Goal: Task Accomplishment & Management: Use online tool/utility

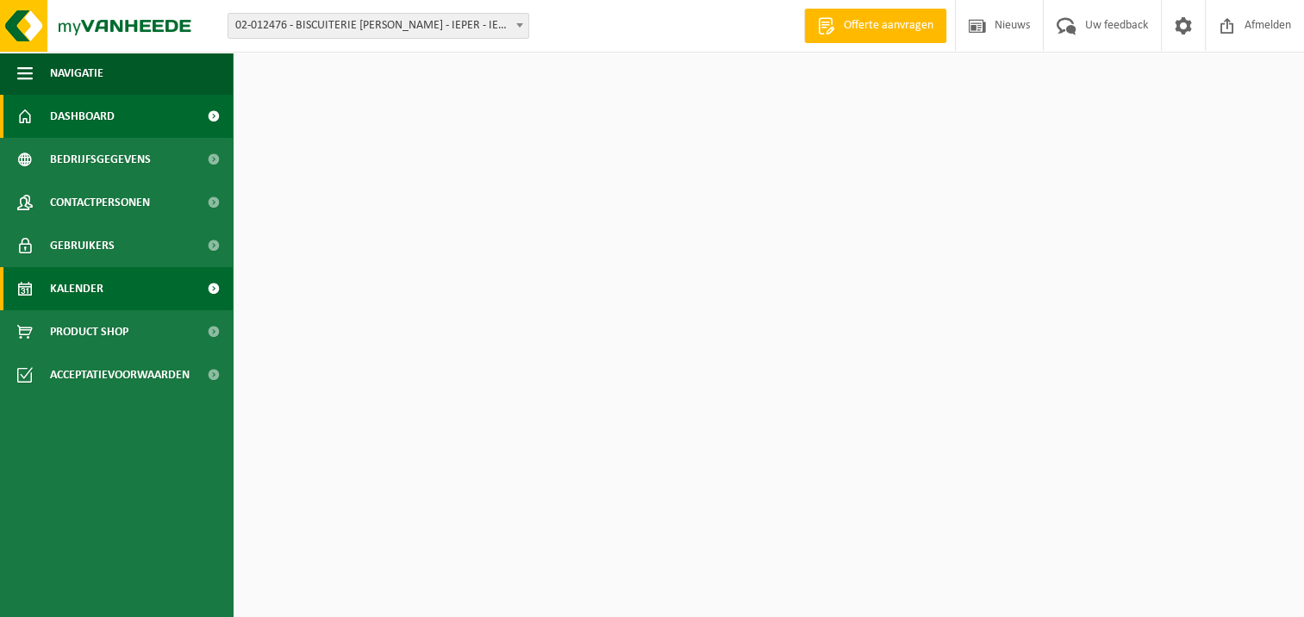
click at [134, 287] on link "Kalender" at bounding box center [116, 288] width 233 height 43
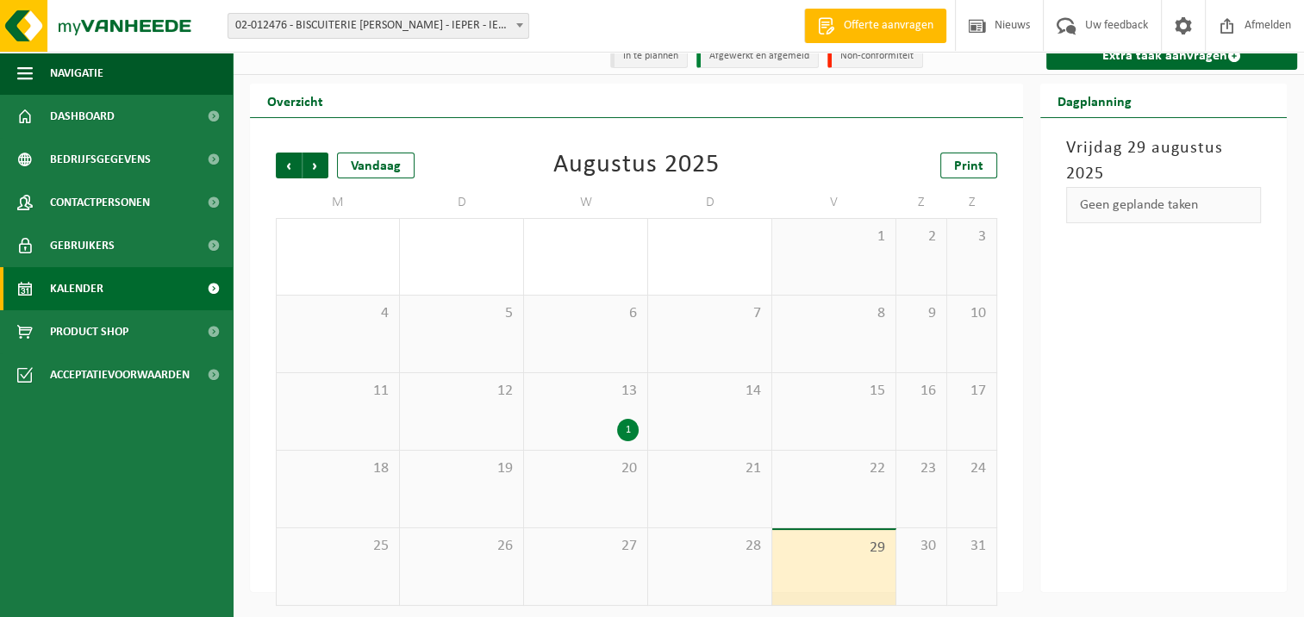
scroll to position [22, 0]
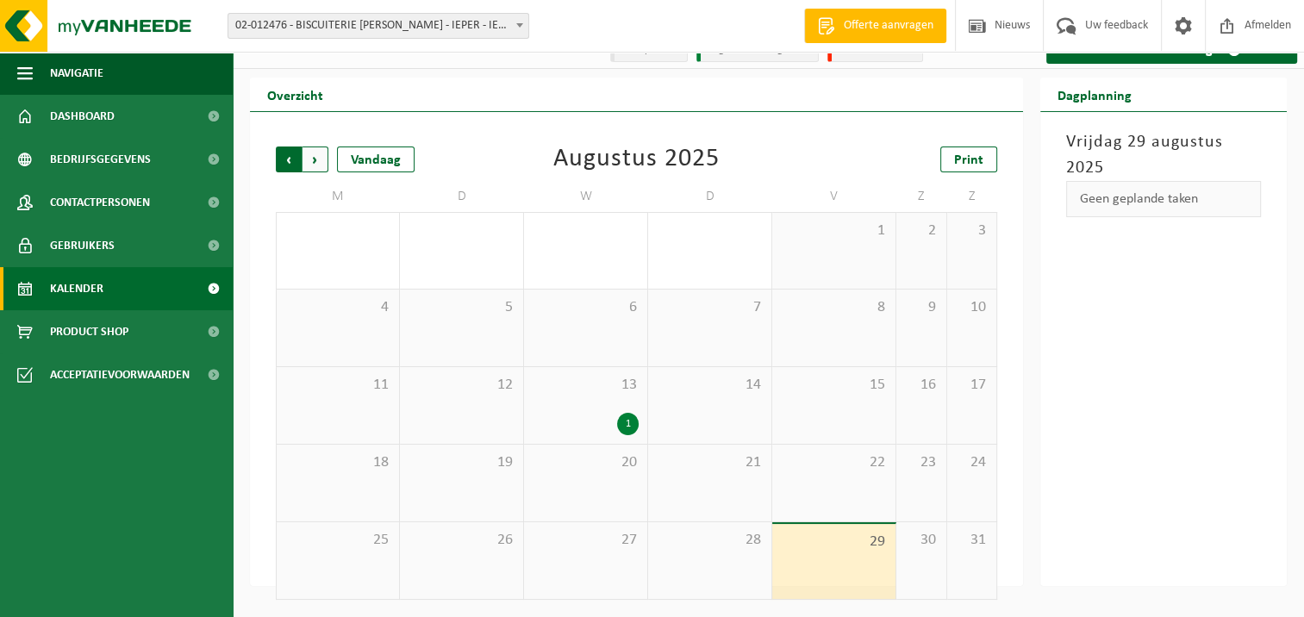
click at [312, 160] on span "Volgende" at bounding box center [315, 159] width 26 height 26
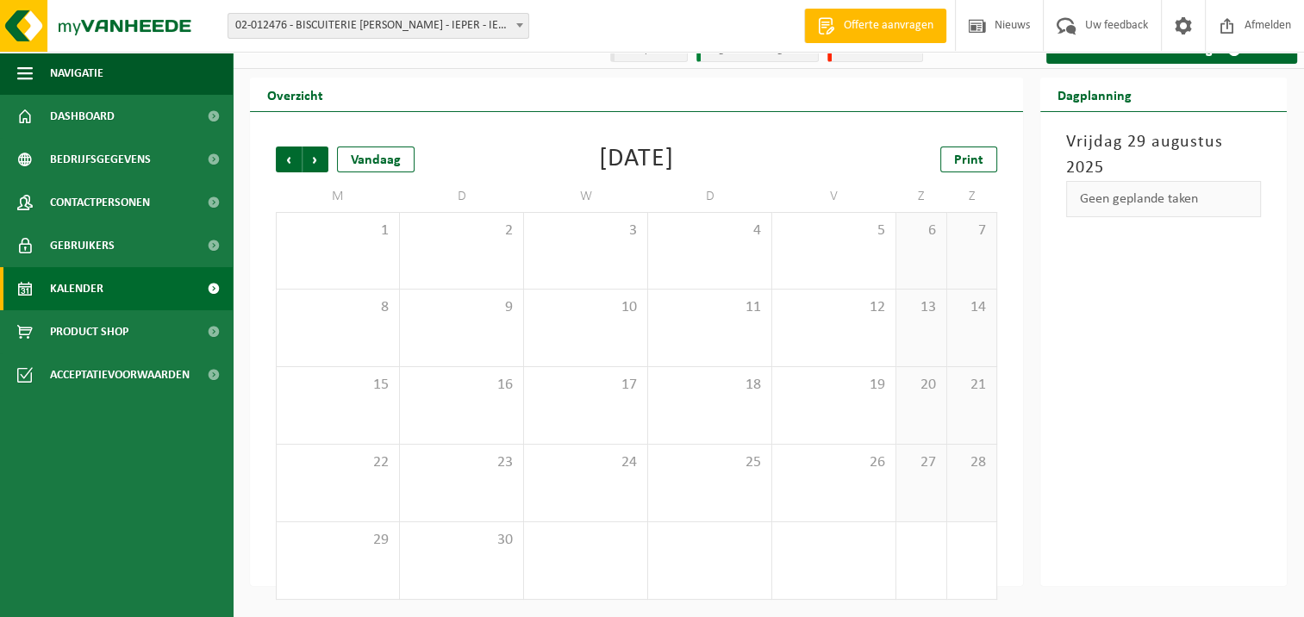
click at [1165, 207] on div "Geen geplande taken" at bounding box center [1163, 199] width 195 height 36
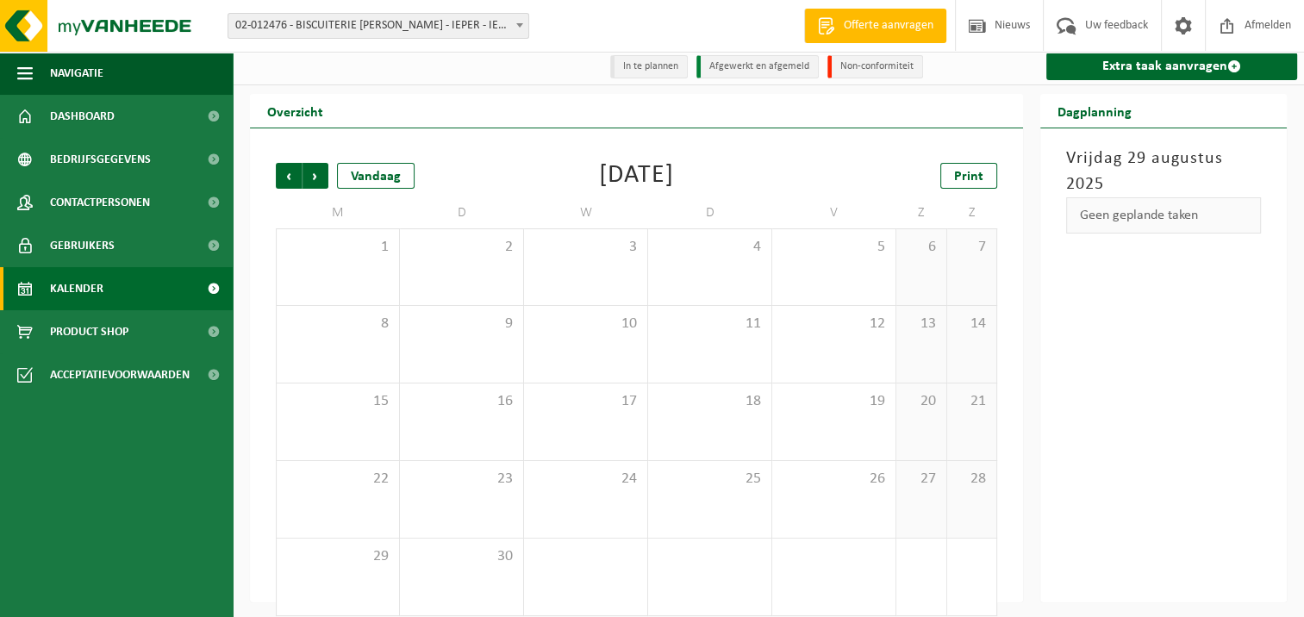
scroll to position [0, 0]
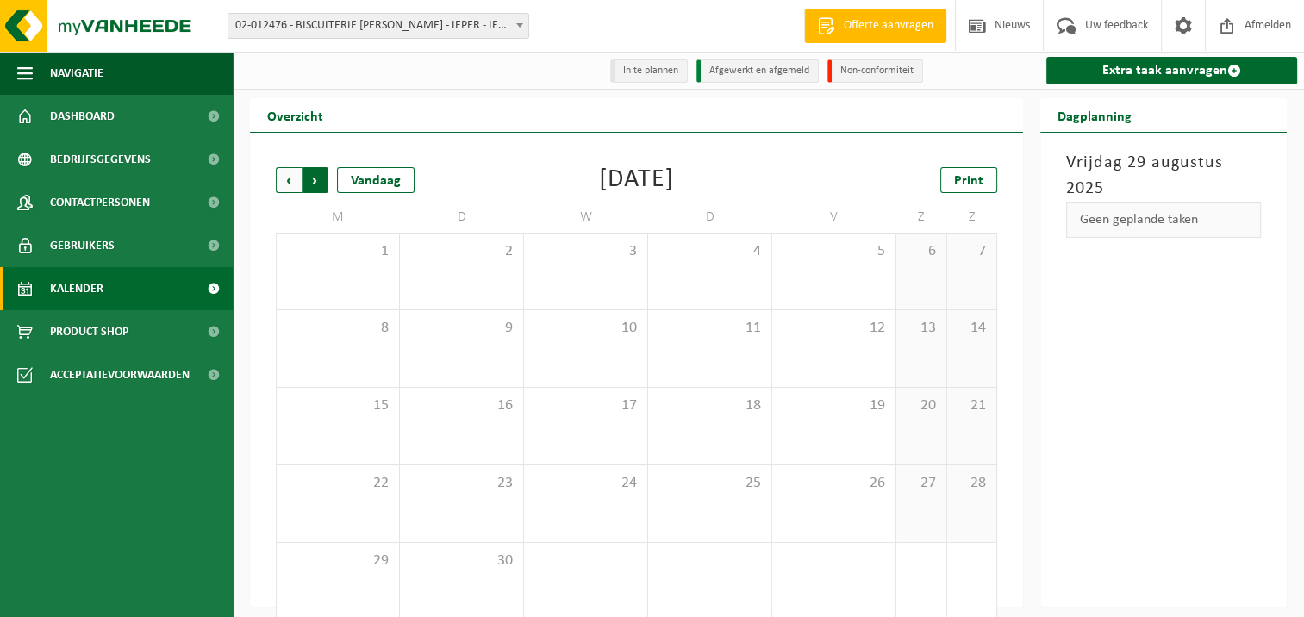
click at [287, 177] on span "Vorige" at bounding box center [289, 180] width 26 height 26
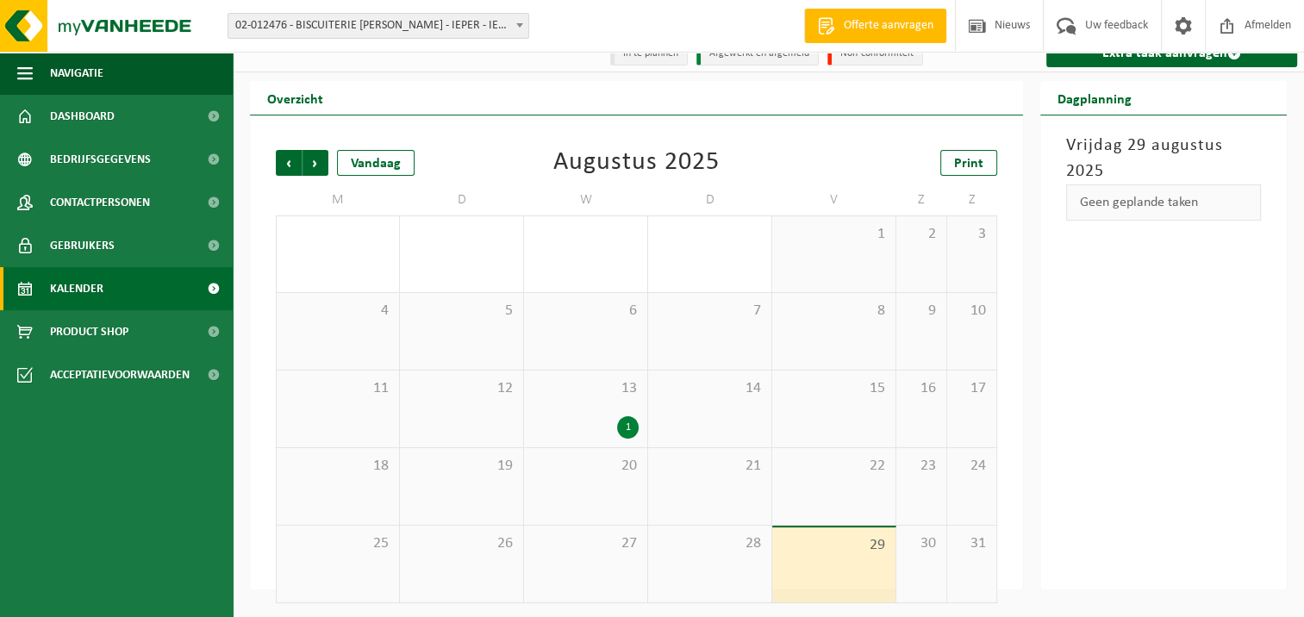
scroll to position [22, 0]
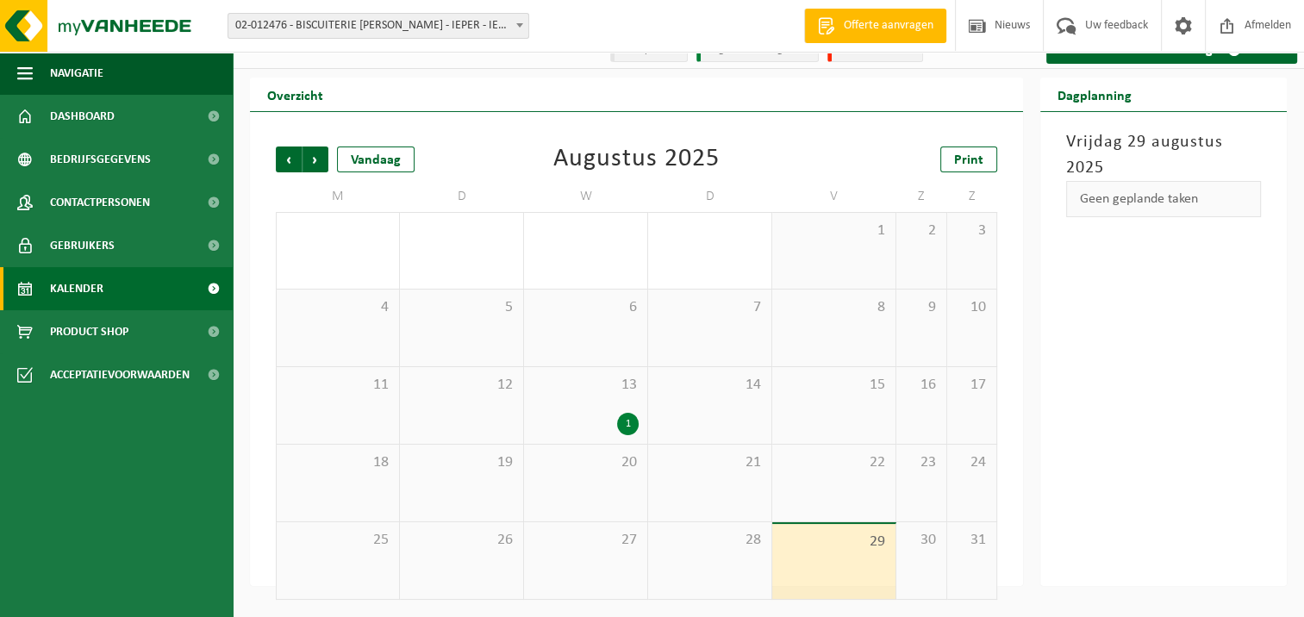
click at [622, 414] on div "1" at bounding box center [628, 424] width 22 height 22
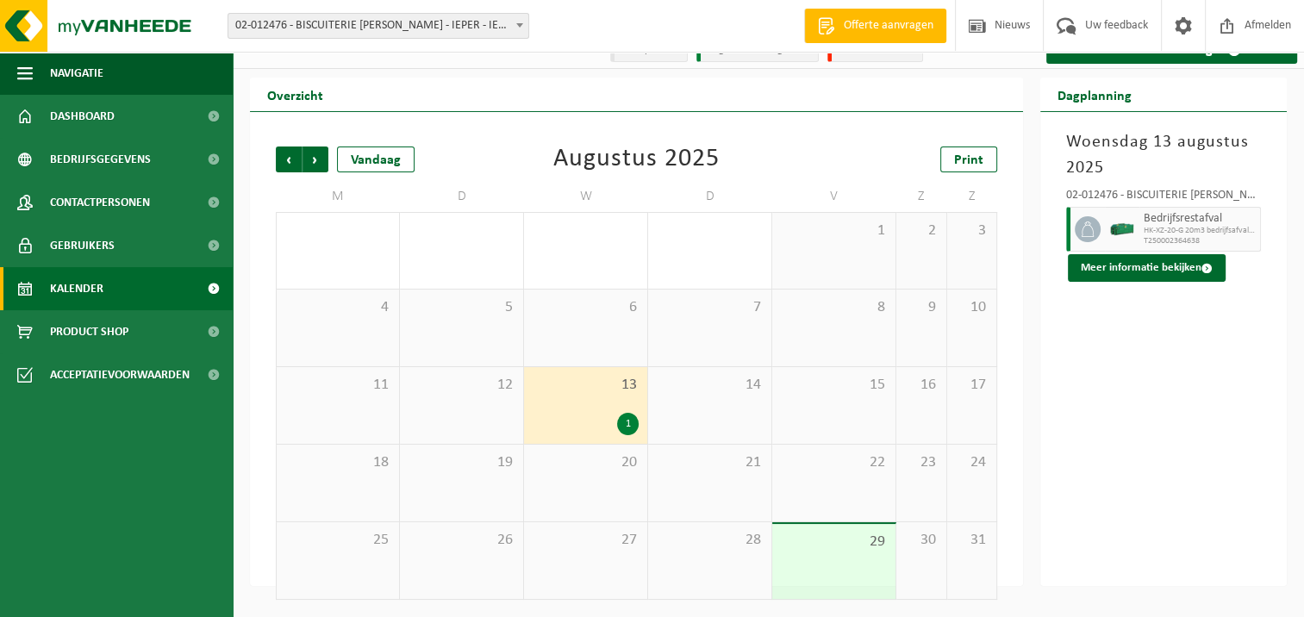
click at [830, 526] on div "29" at bounding box center [833, 561] width 123 height 75
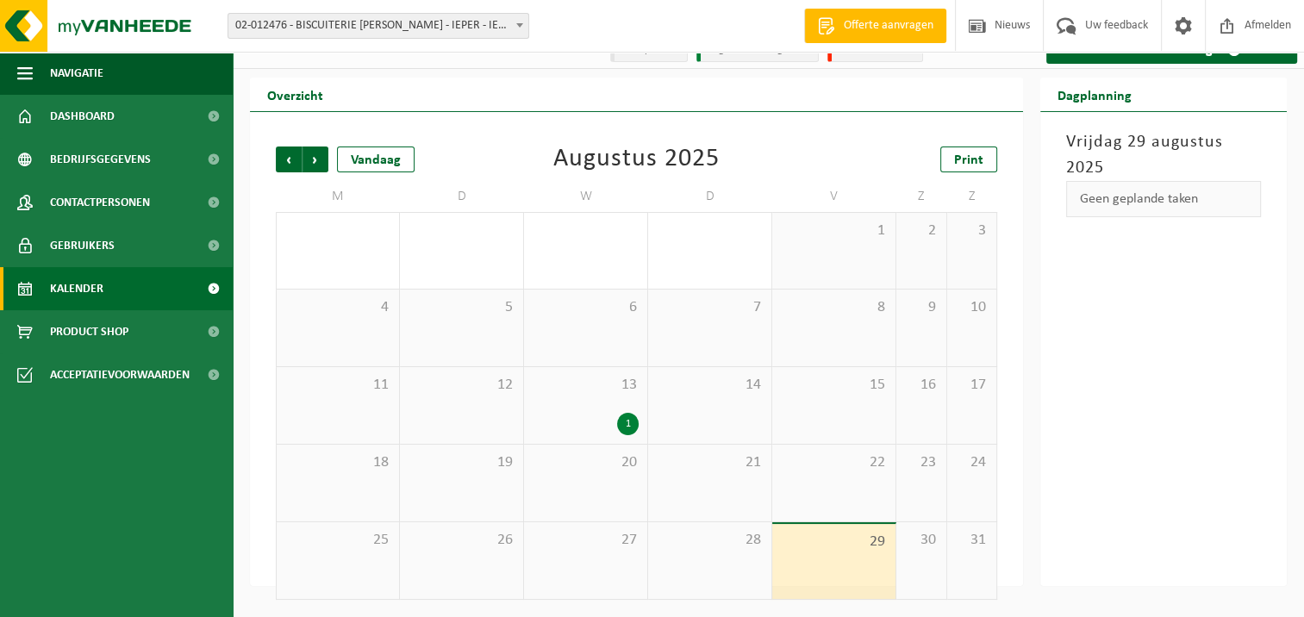
click at [905, 537] on span "30" at bounding box center [921, 540] width 33 height 19
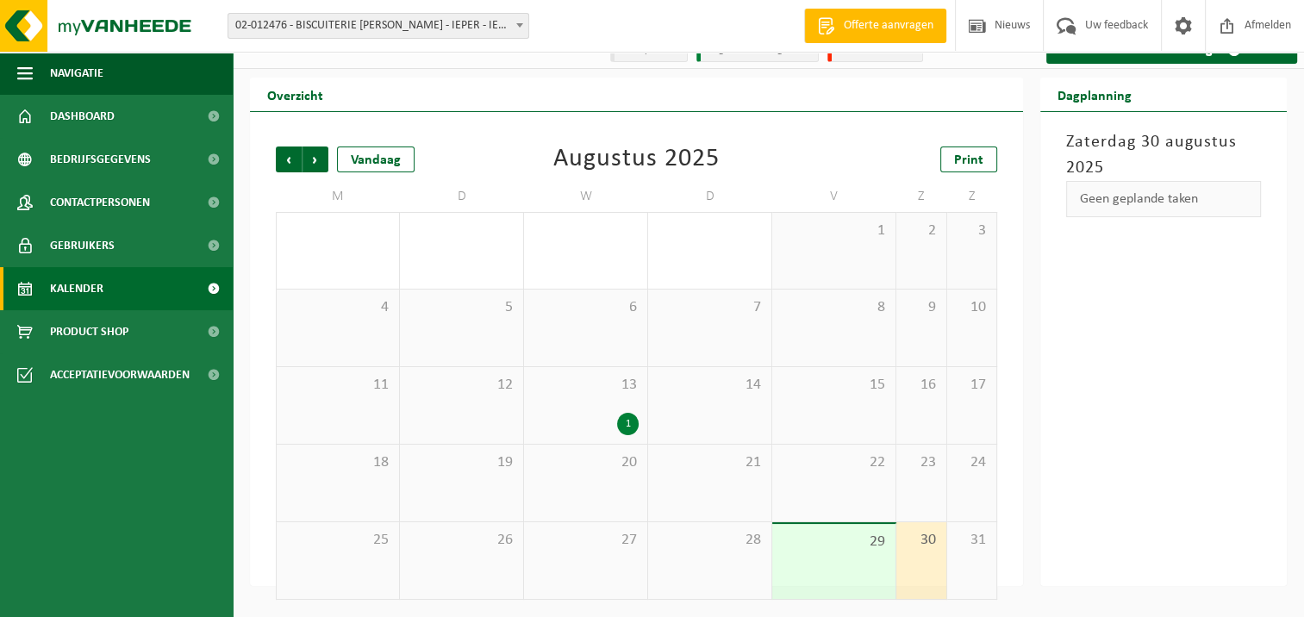
click at [968, 538] on span "31" at bounding box center [972, 540] width 33 height 19
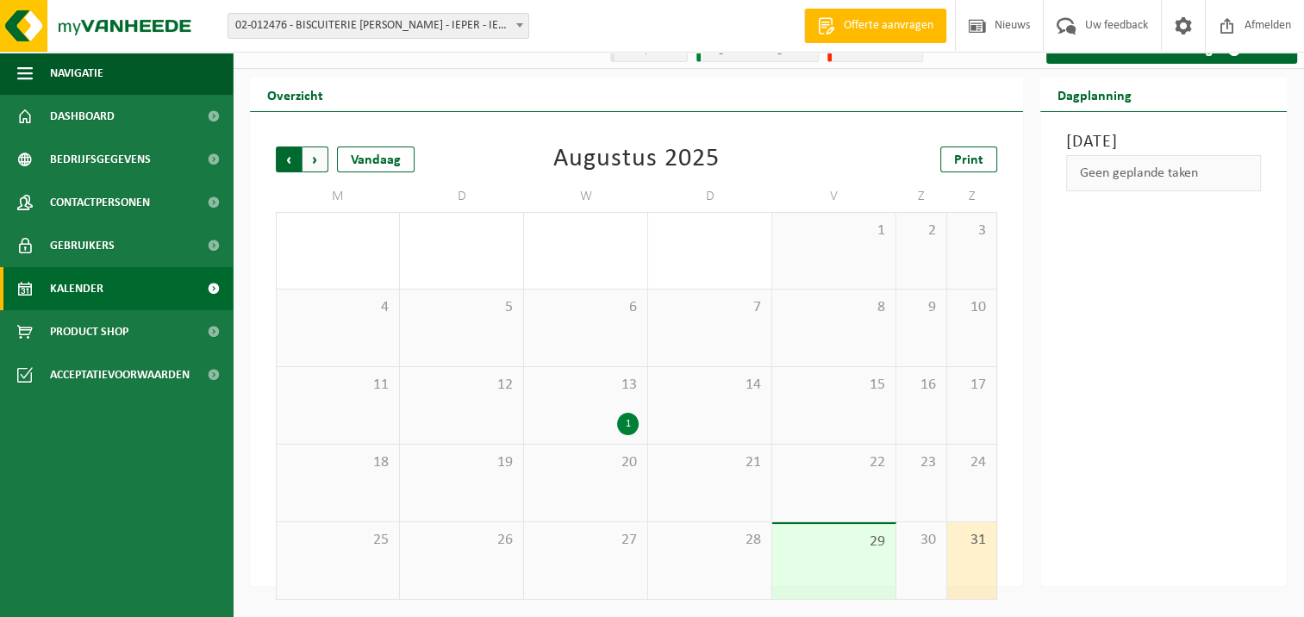
click at [310, 153] on span "Volgende" at bounding box center [315, 159] width 26 height 26
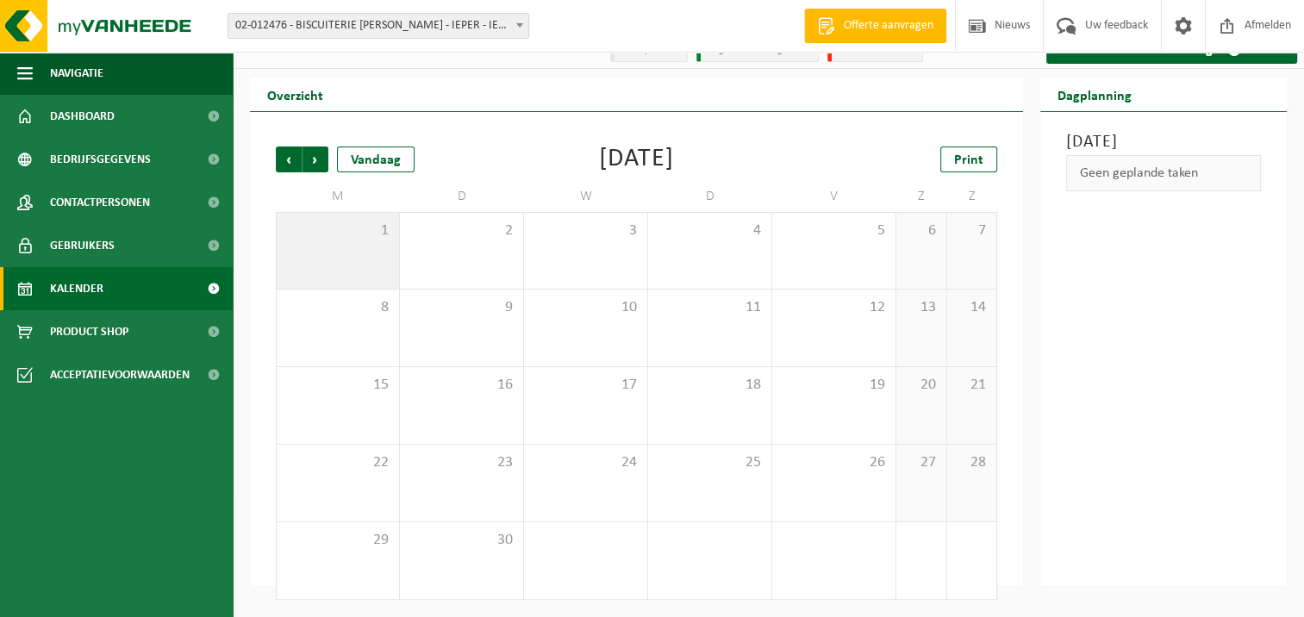
click at [391, 245] on div "1" at bounding box center [338, 251] width 122 height 76
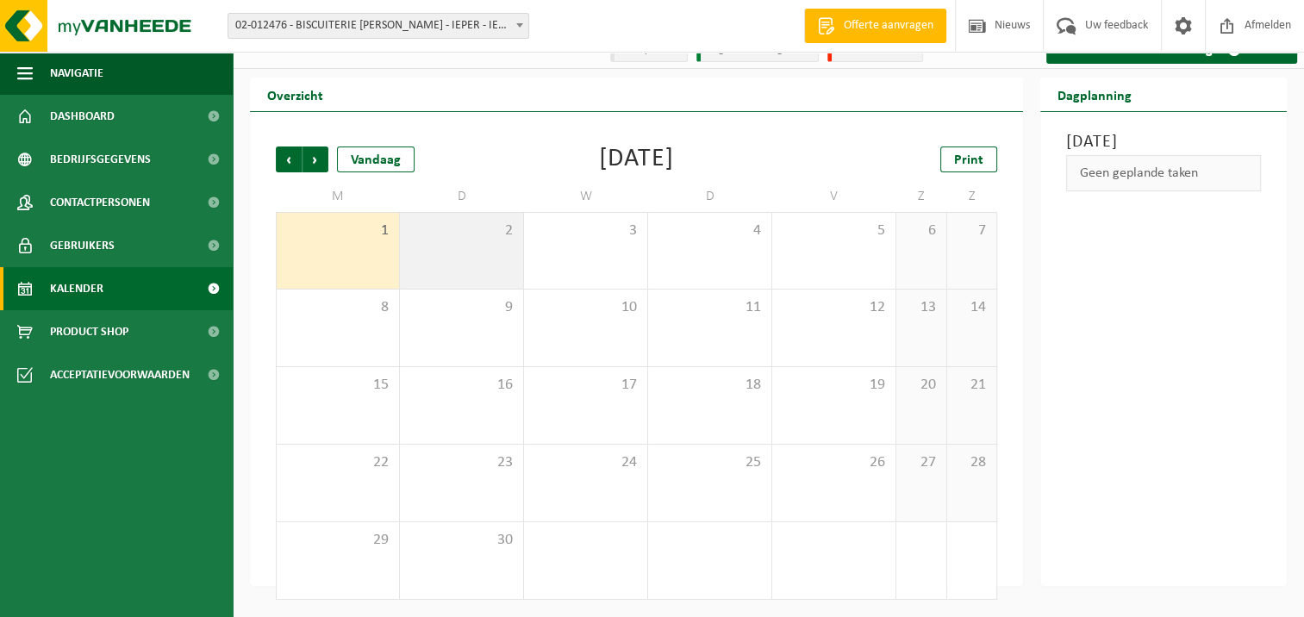
click at [445, 245] on div "2" at bounding box center [461, 251] width 123 height 76
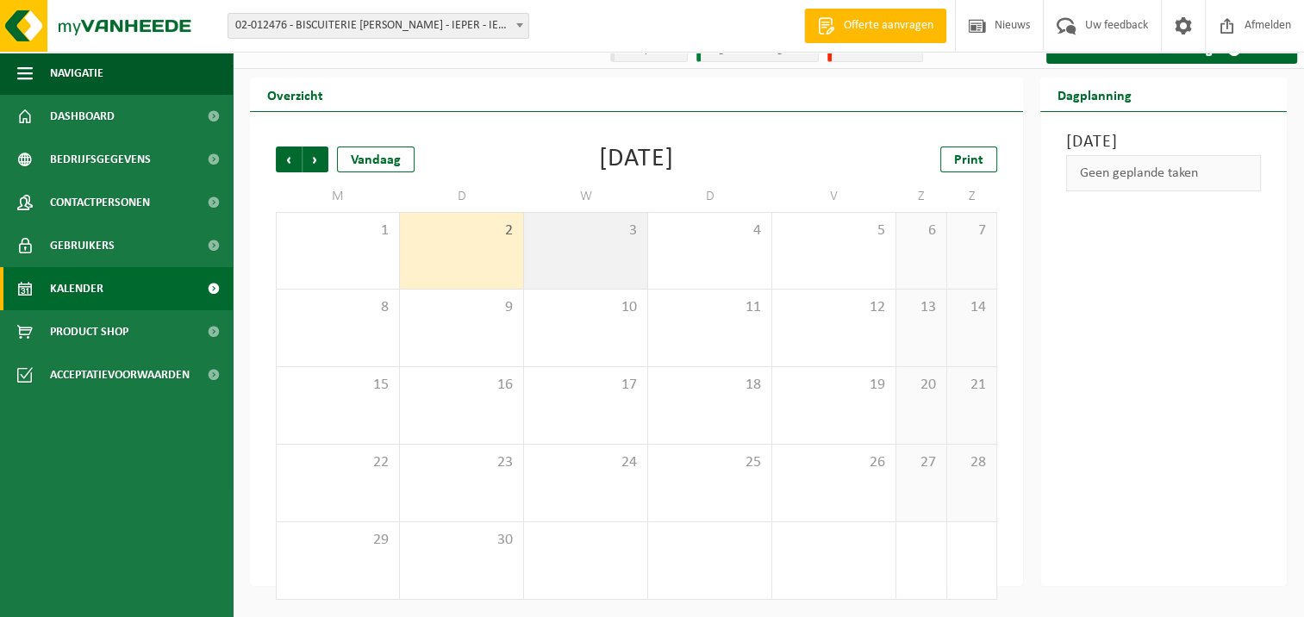
click at [583, 245] on div "3" at bounding box center [585, 251] width 123 height 76
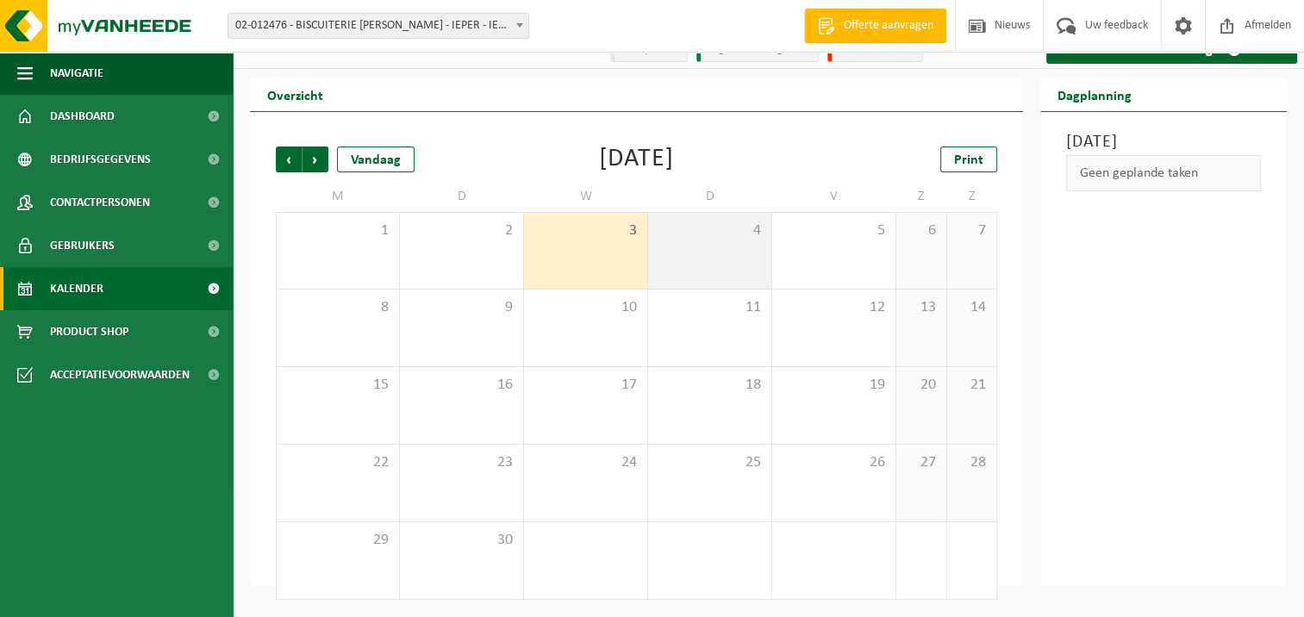
click at [689, 245] on div "4" at bounding box center [709, 251] width 123 height 76
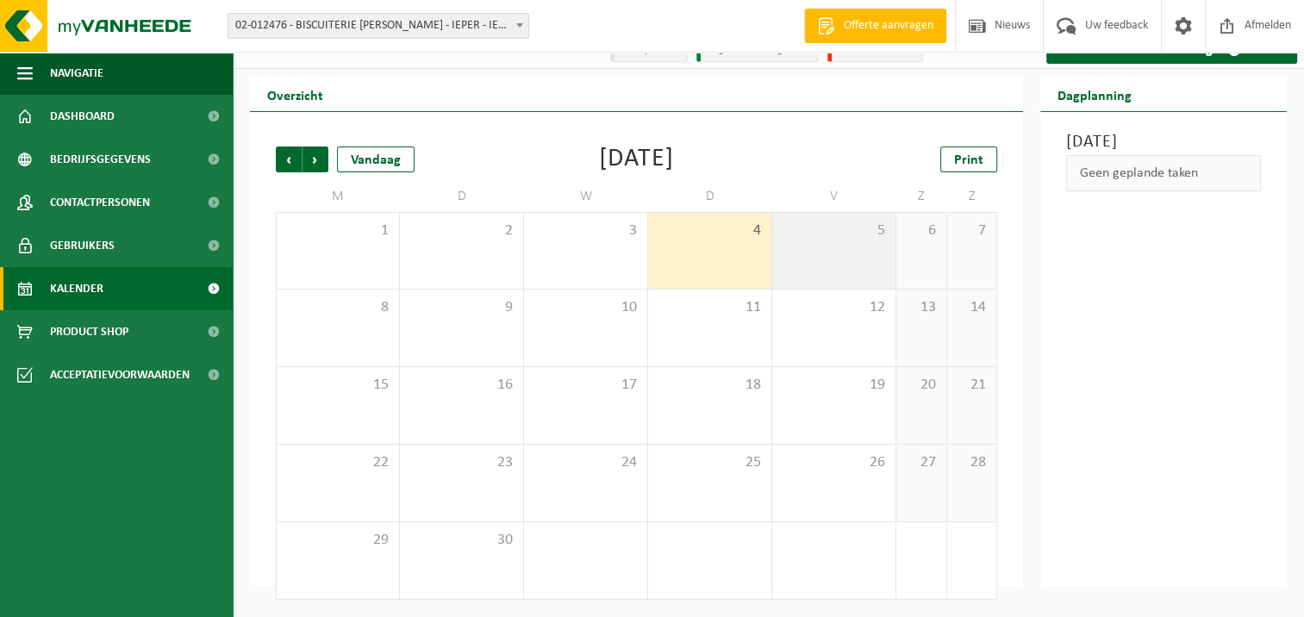
click at [827, 248] on div "5" at bounding box center [833, 251] width 123 height 76
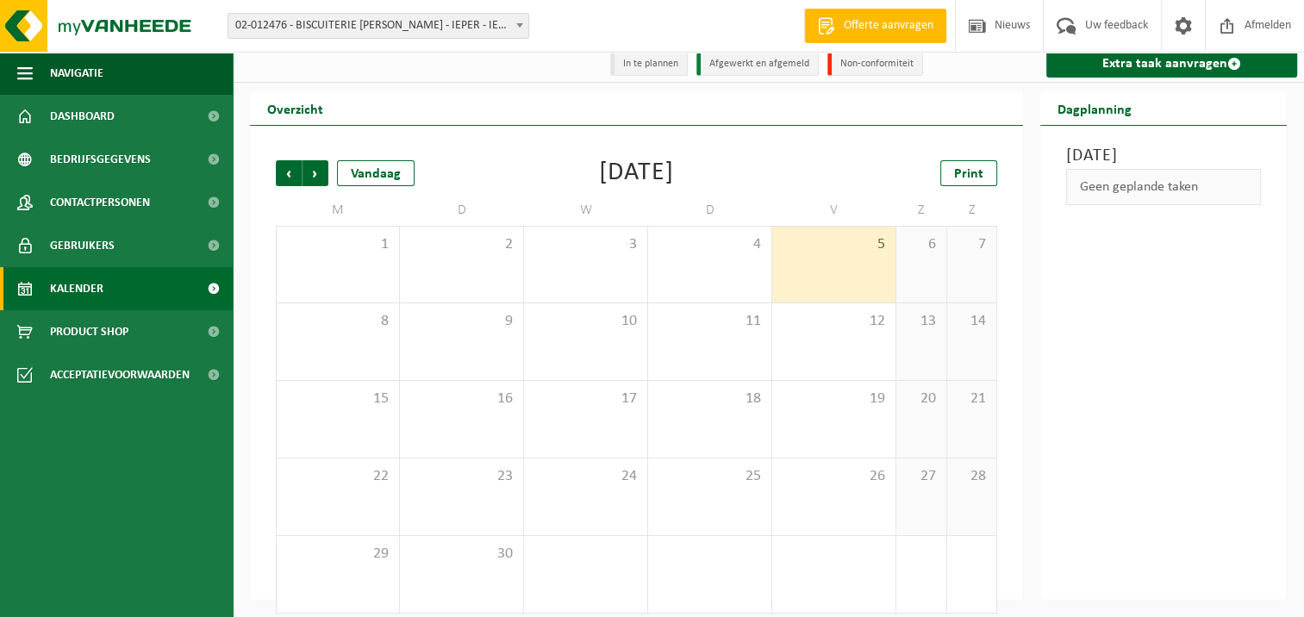
scroll to position [0, 0]
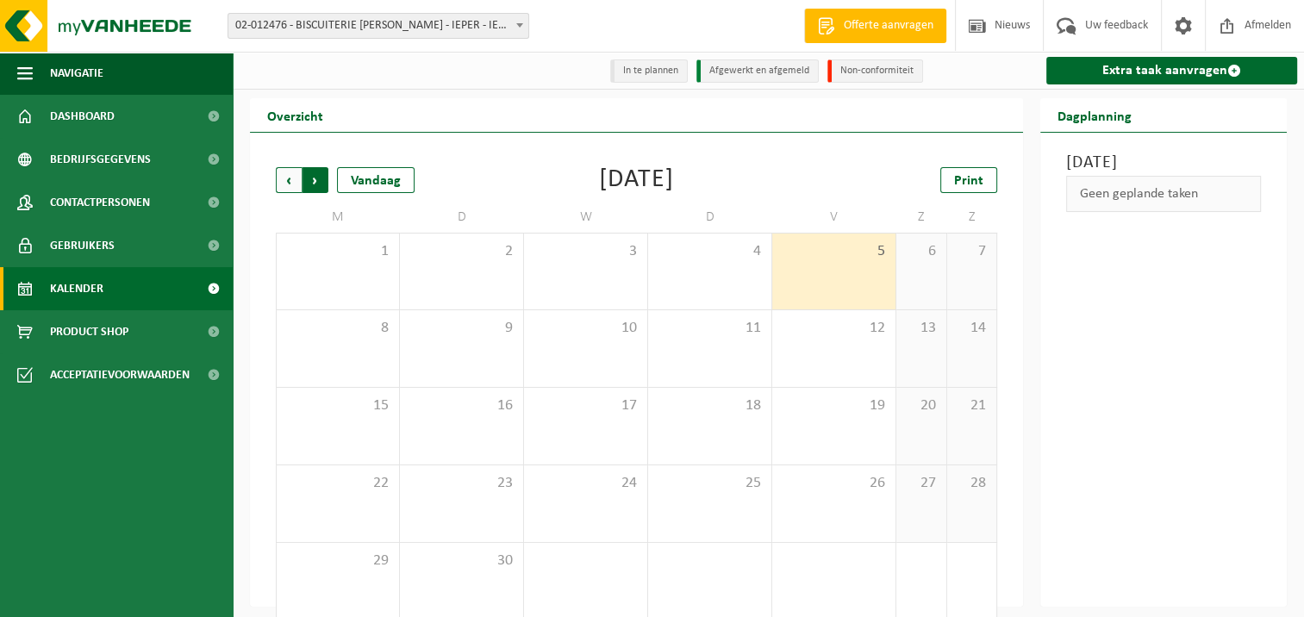
click at [290, 178] on span "Vorige" at bounding box center [289, 180] width 26 height 26
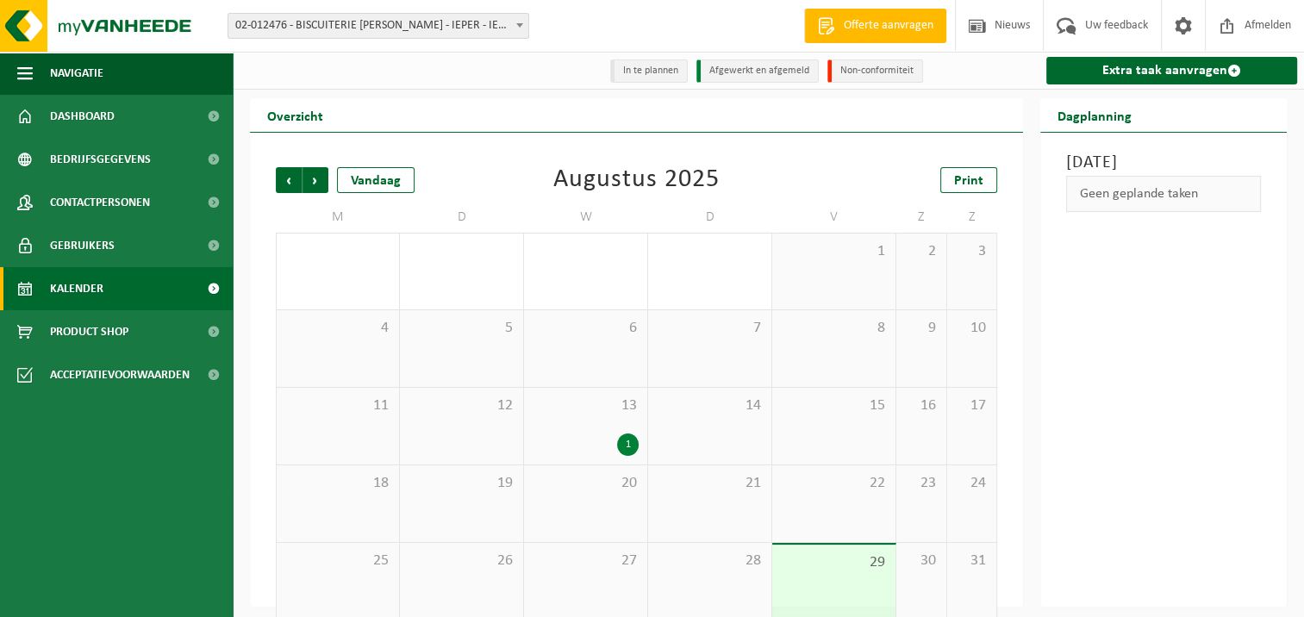
click at [215, 288] on span at bounding box center [213, 288] width 39 height 43
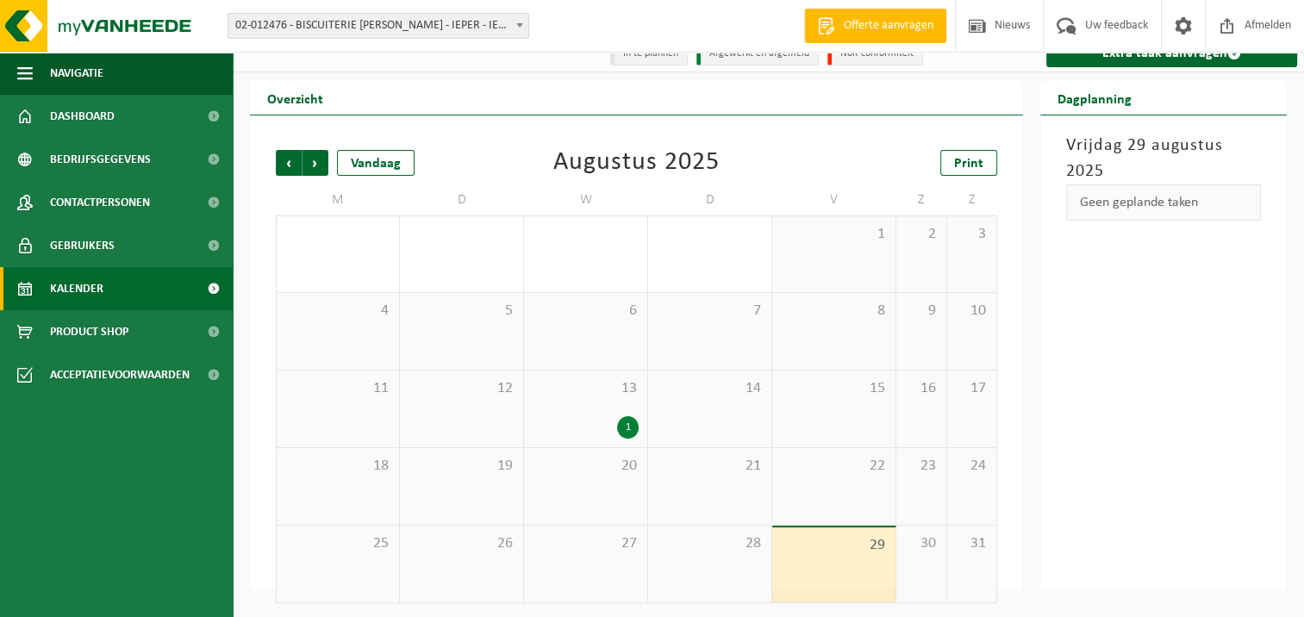
scroll to position [22, 0]
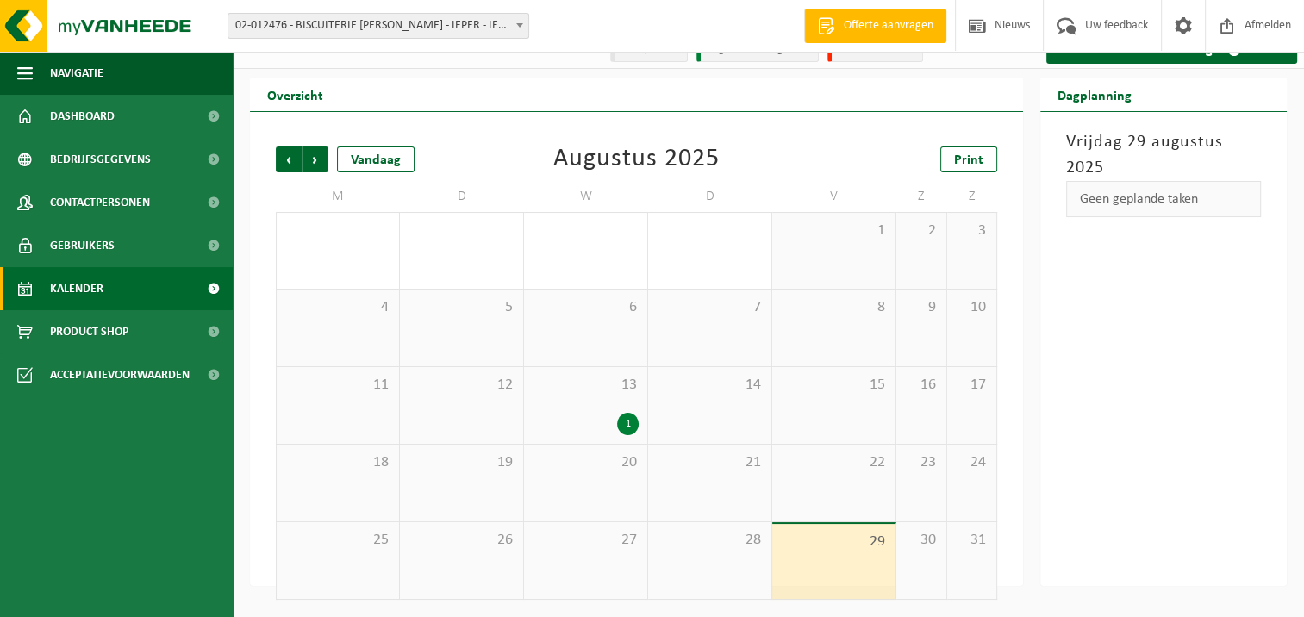
click at [836, 566] on div "29" at bounding box center [833, 561] width 123 height 75
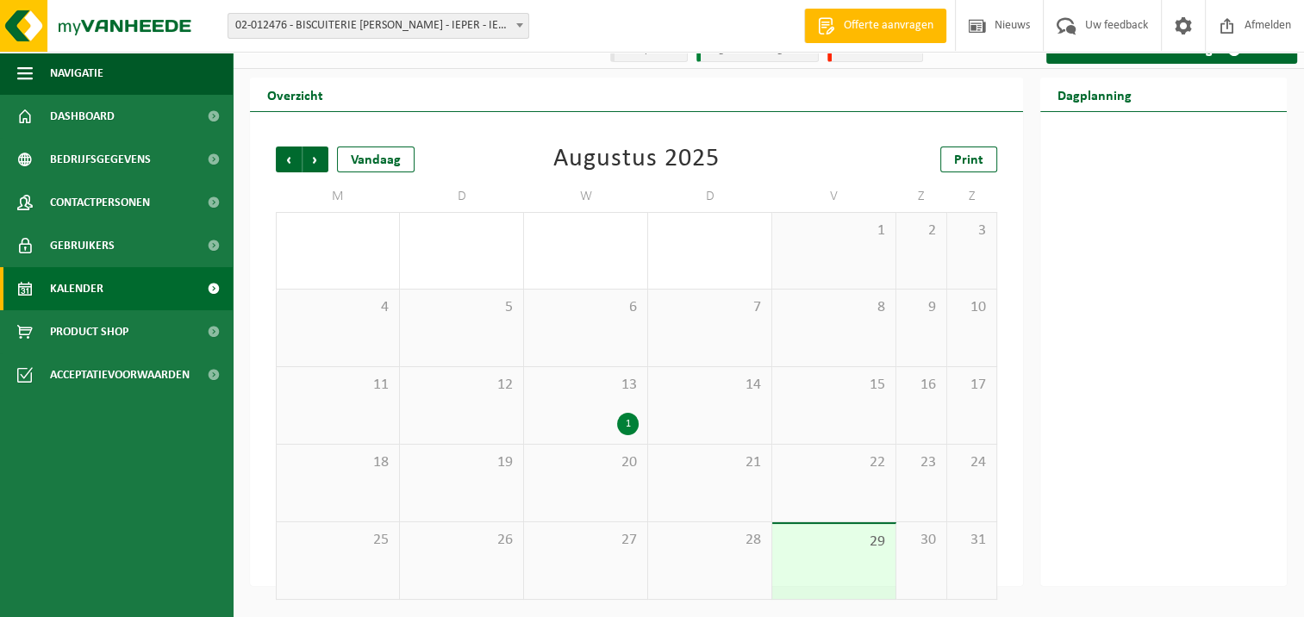
click at [853, 552] on div "29" at bounding box center [833, 561] width 123 height 75
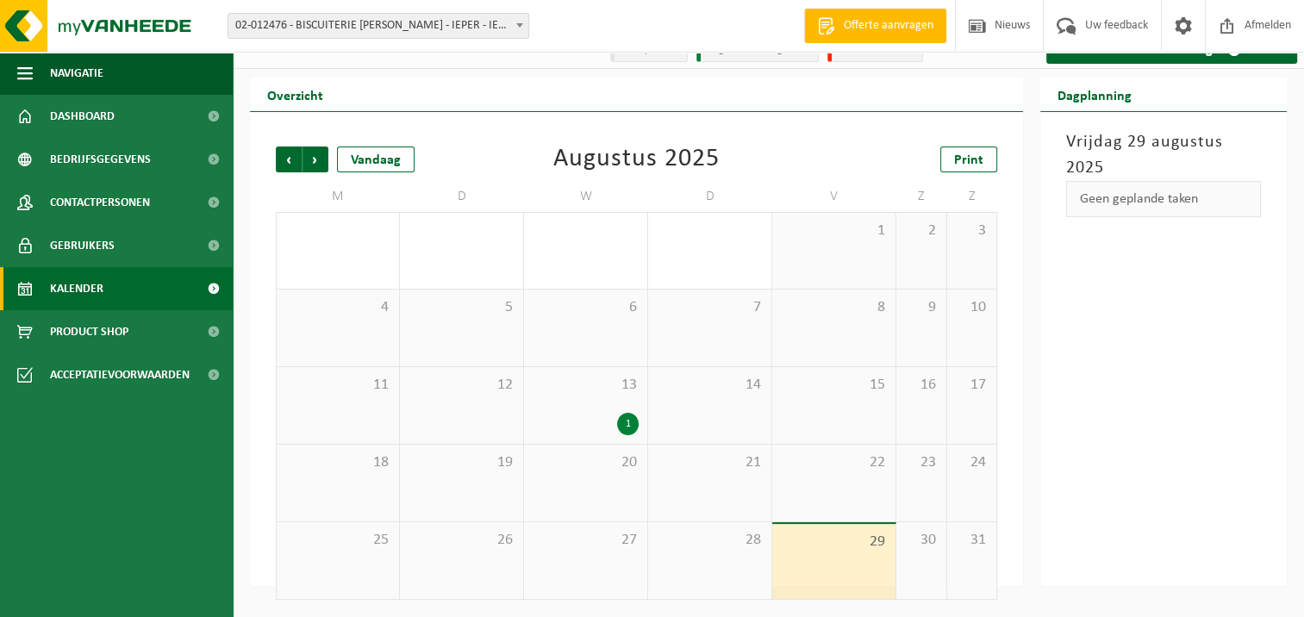
click at [721, 548] on span "28" at bounding box center [710, 540] width 106 height 19
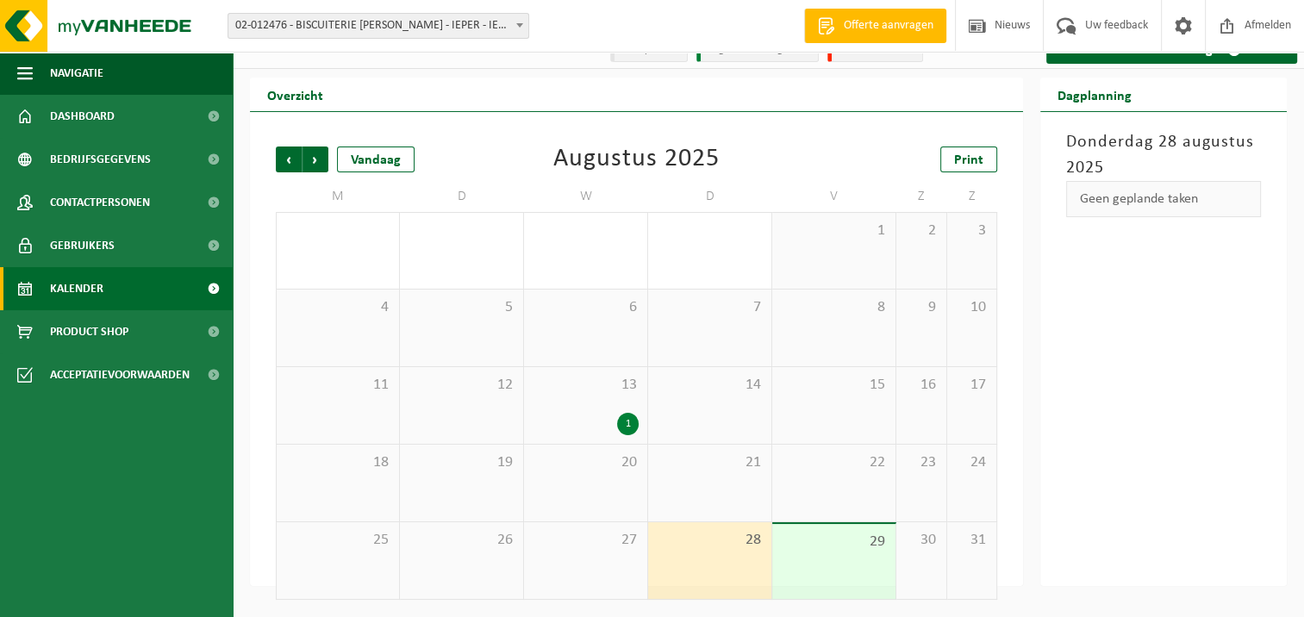
click at [622, 541] on span "27" at bounding box center [585, 540] width 106 height 19
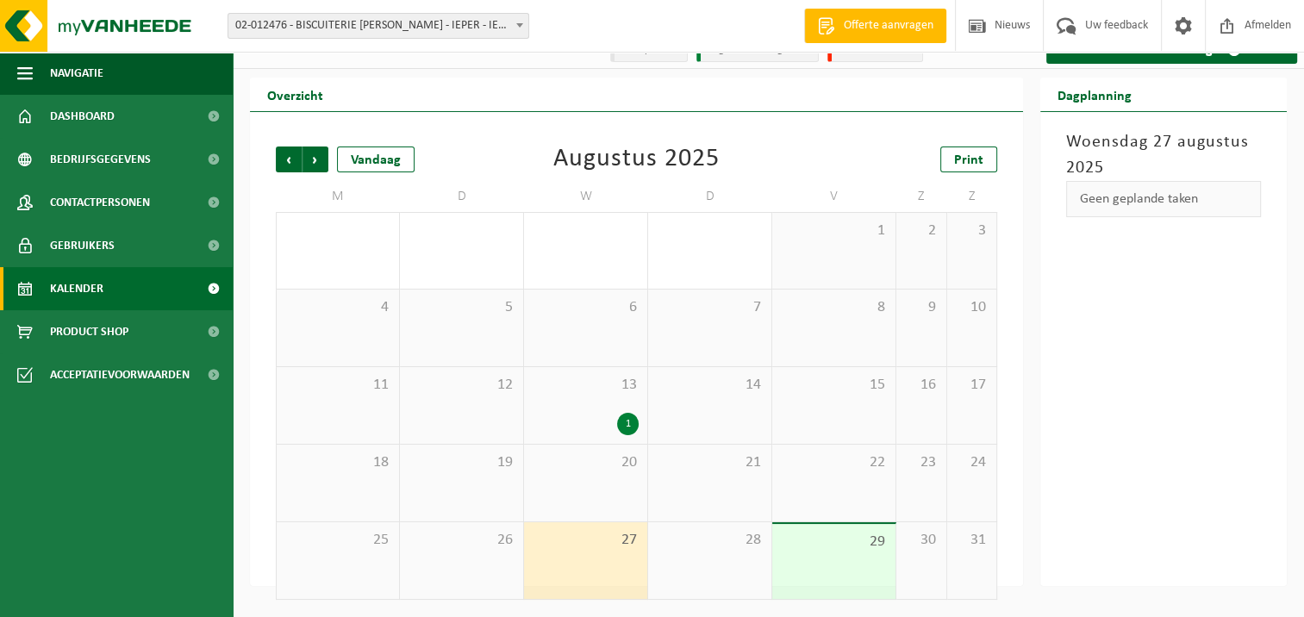
click at [731, 541] on span "28" at bounding box center [710, 540] width 106 height 19
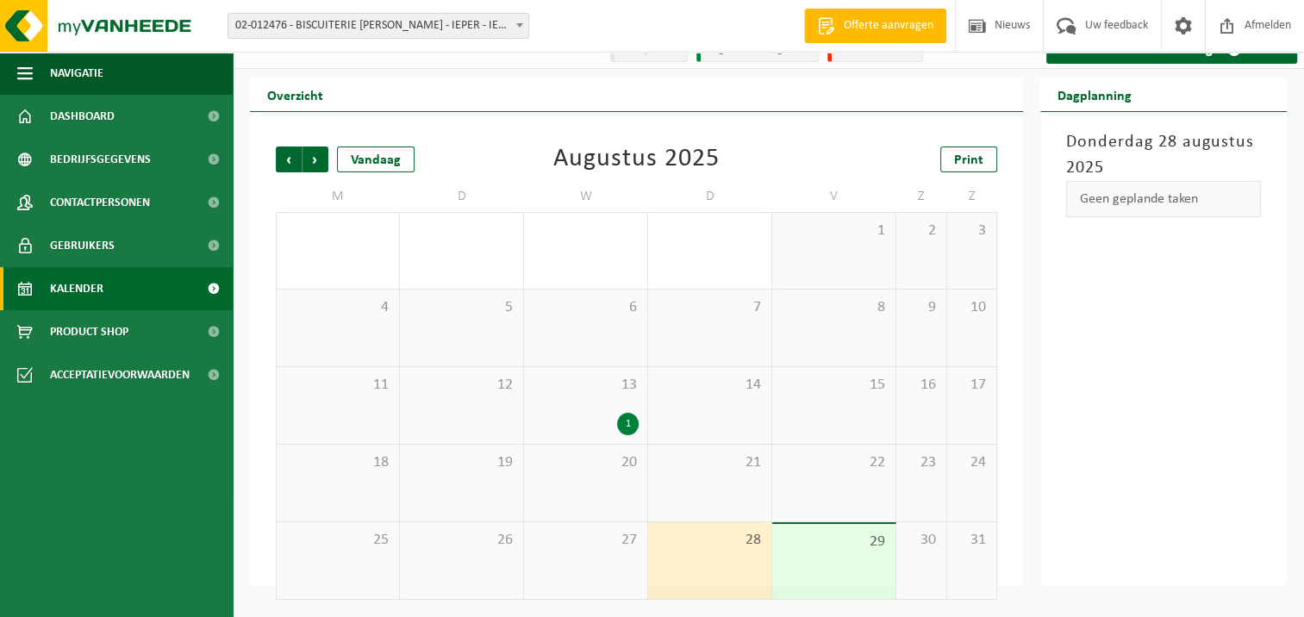
click at [855, 551] on div "29" at bounding box center [833, 561] width 123 height 75
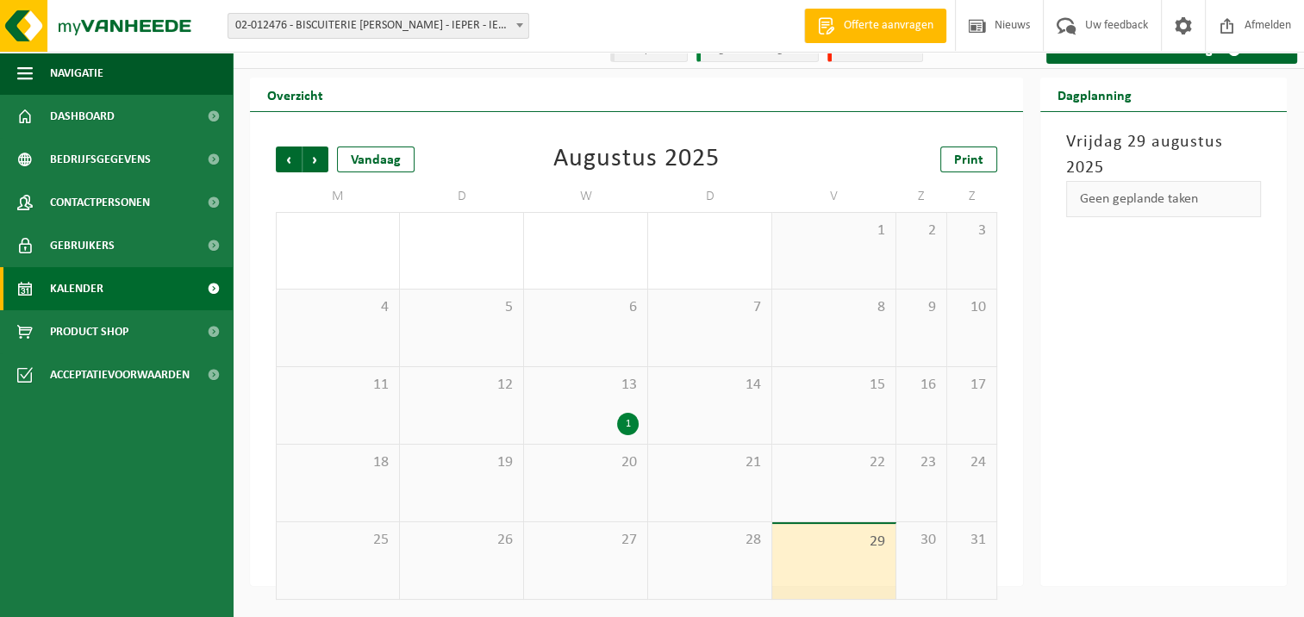
click at [937, 544] on span "30" at bounding box center [921, 540] width 33 height 19
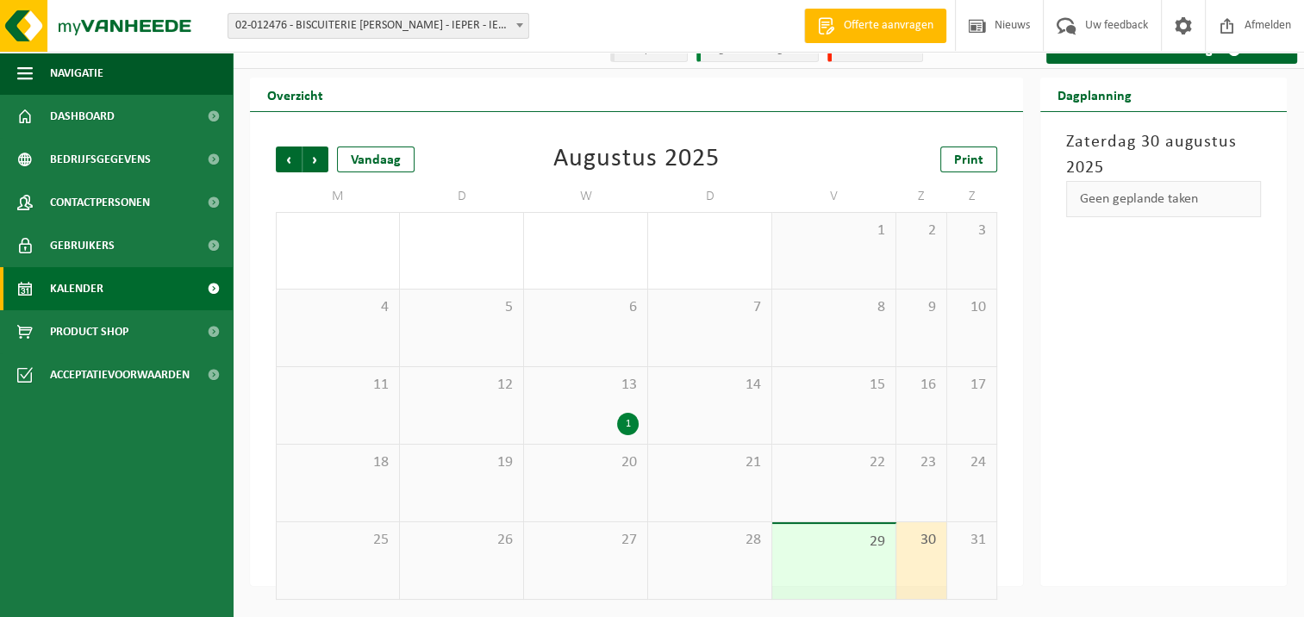
click at [968, 544] on span "31" at bounding box center [972, 540] width 33 height 19
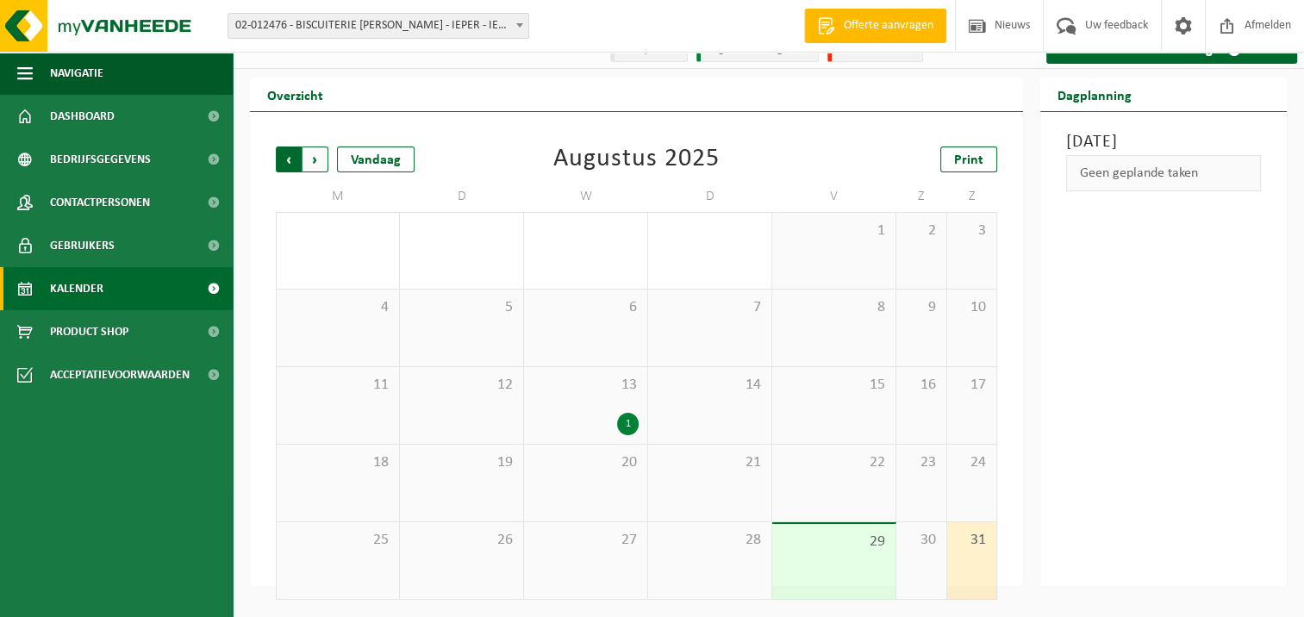
click at [314, 159] on span "Volgende" at bounding box center [315, 159] width 26 height 26
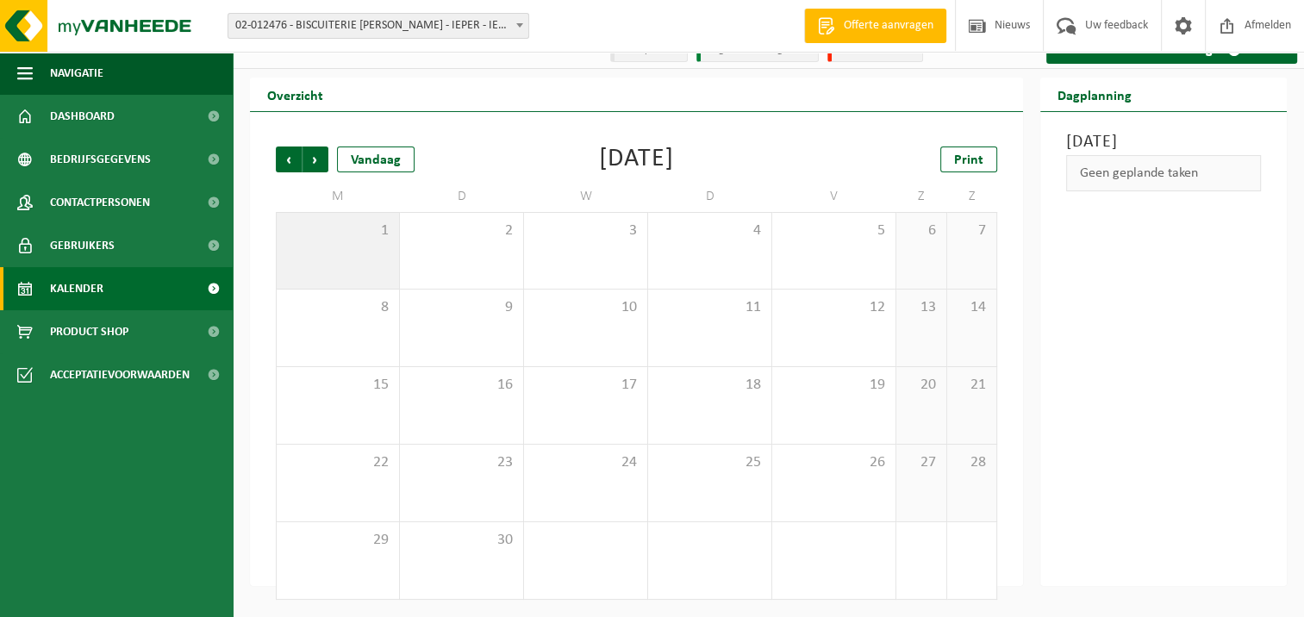
click at [352, 240] on div "1" at bounding box center [338, 251] width 122 height 76
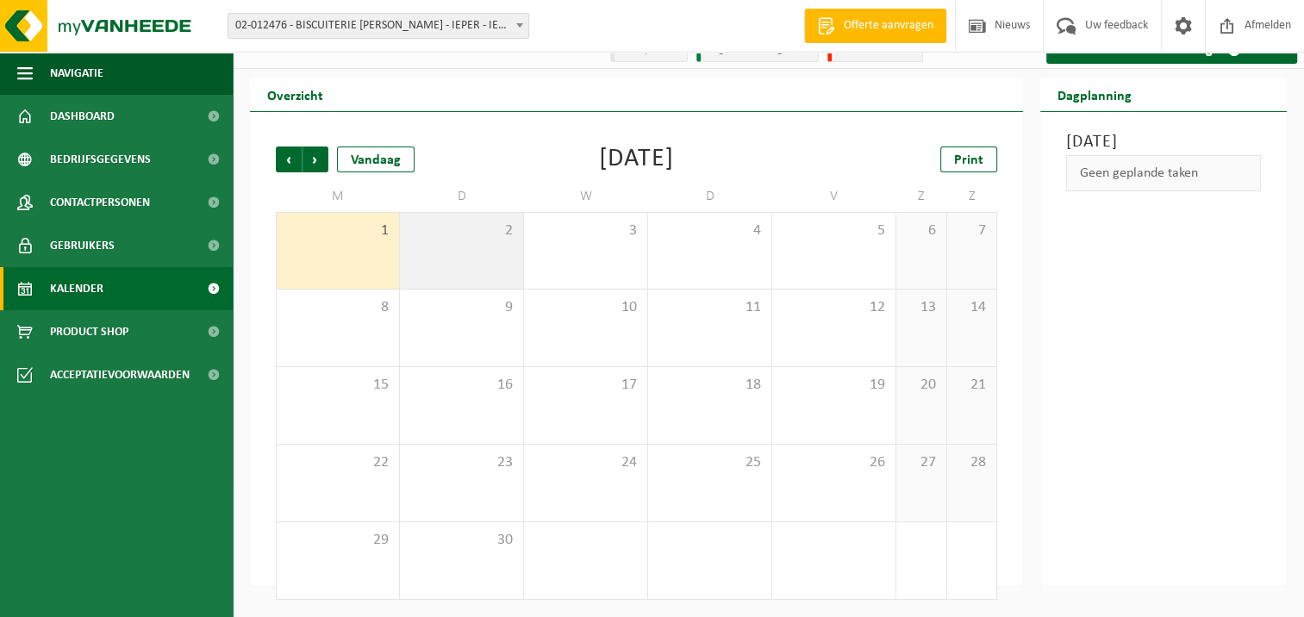
click at [481, 242] on div "2" at bounding box center [461, 251] width 123 height 76
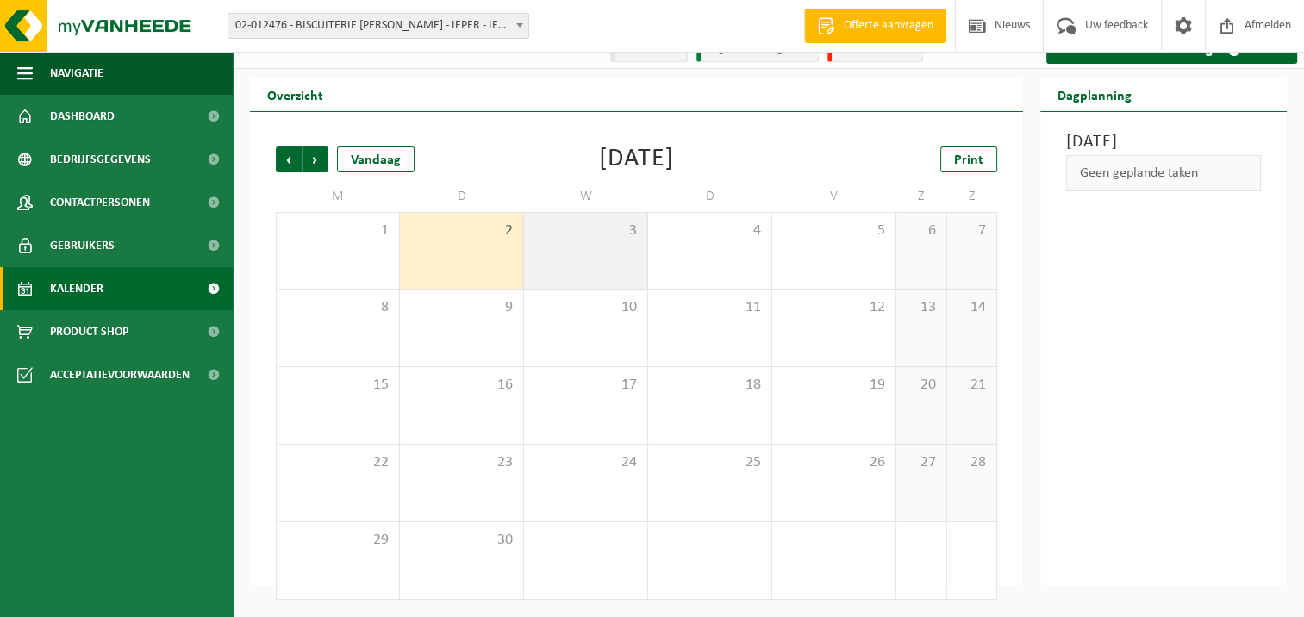
click at [605, 242] on div "3" at bounding box center [585, 251] width 123 height 76
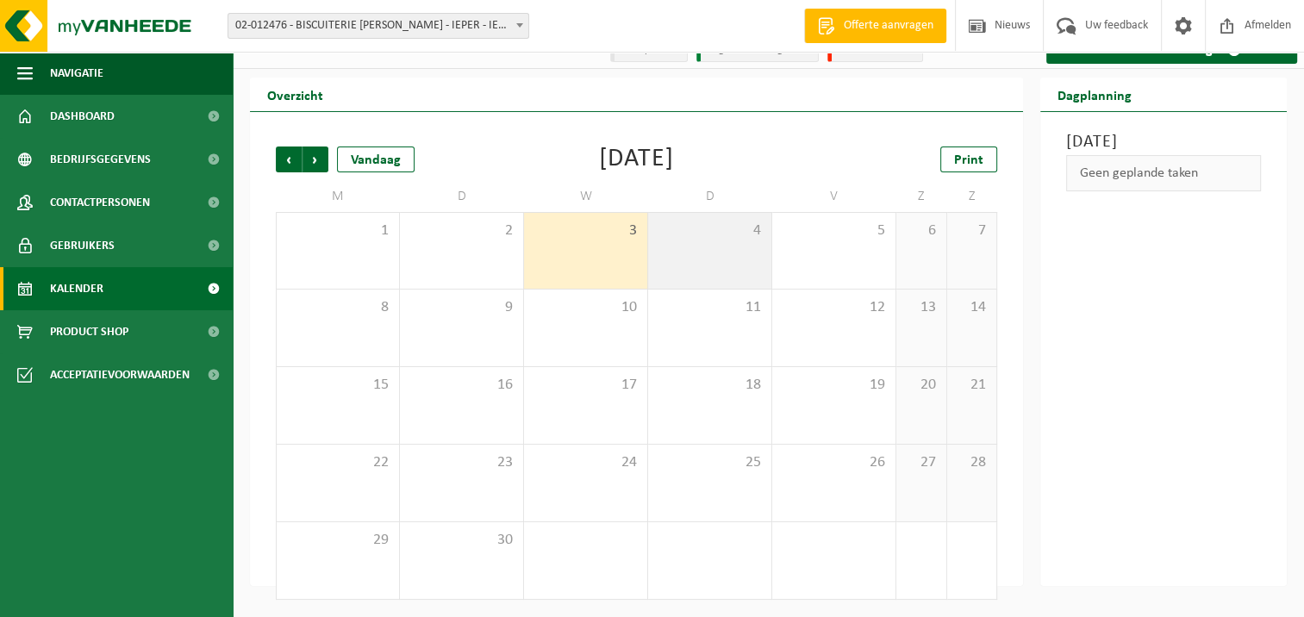
click at [693, 250] on div "4" at bounding box center [709, 251] width 123 height 76
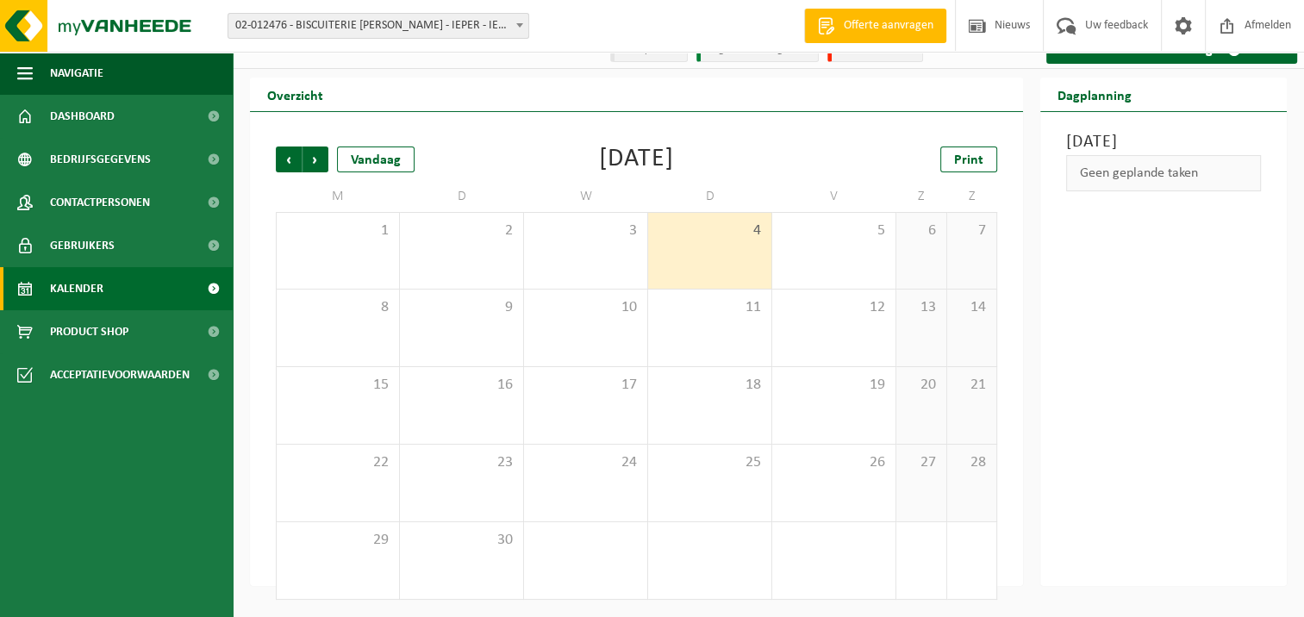
scroll to position [0, 0]
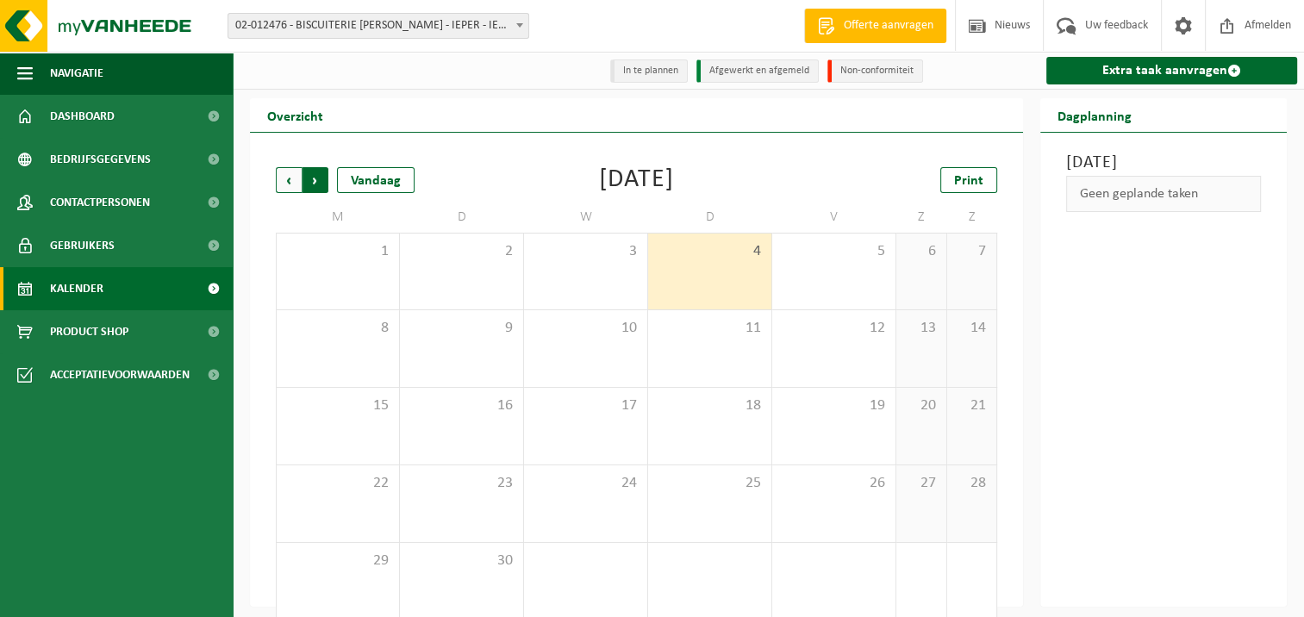
click at [289, 182] on span "Vorige" at bounding box center [289, 180] width 26 height 26
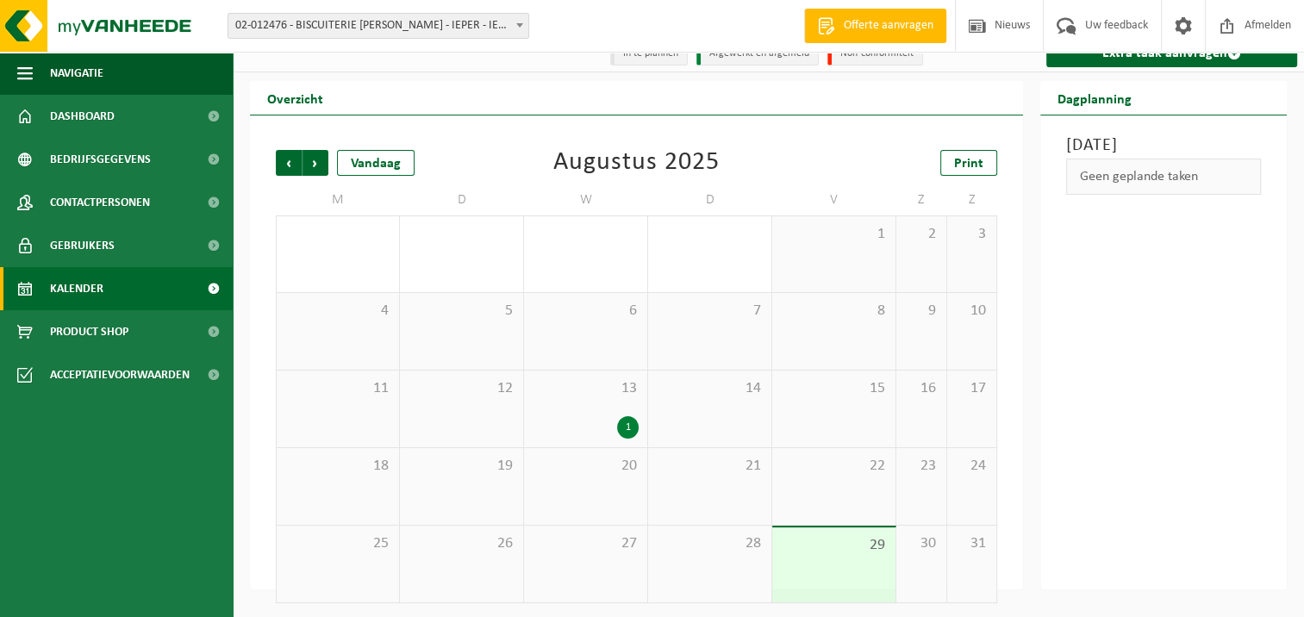
scroll to position [22, 0]
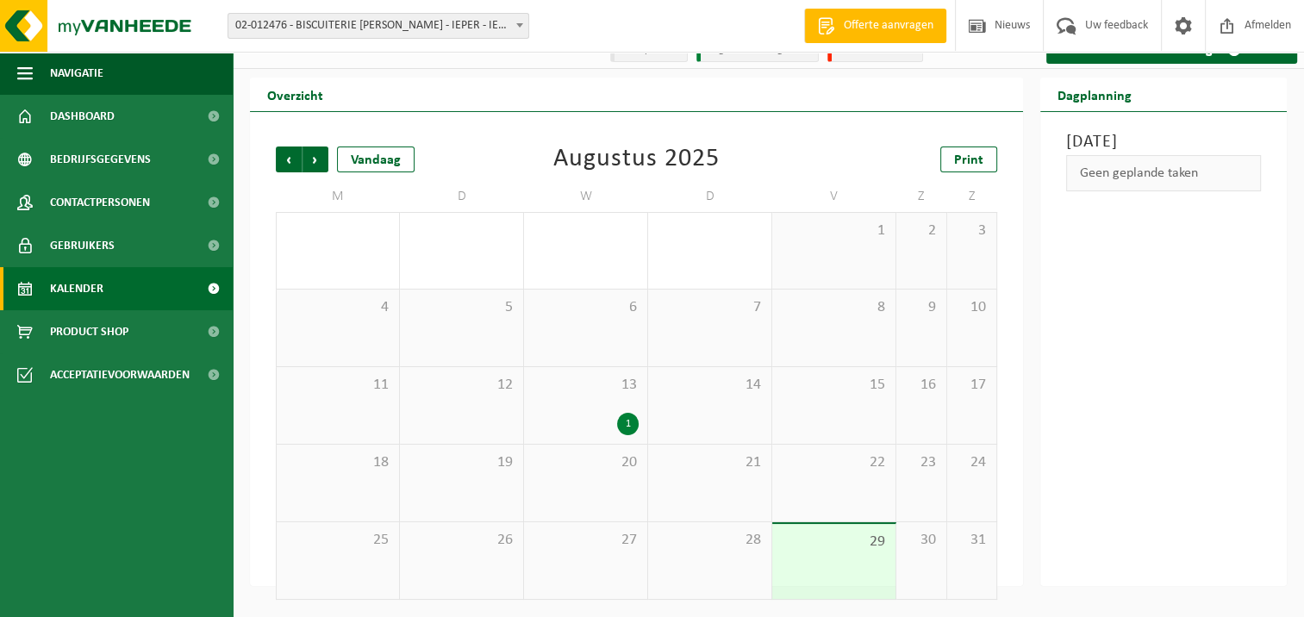
click at [698, 138] on div "Vorige Volgende Vandaag Augustus 2025 Print M D W D V Z Z 28 29 30 31 1 2 3 4 5…" at bounding box center [636, 373] width 738 height 488
click at [736, 90] on div "Overzicht" at bounding box center [636, 95] width 773 height 34
click at [319, 159] on span "Volgende" at bounding box center [315, 159] width 26 height 26
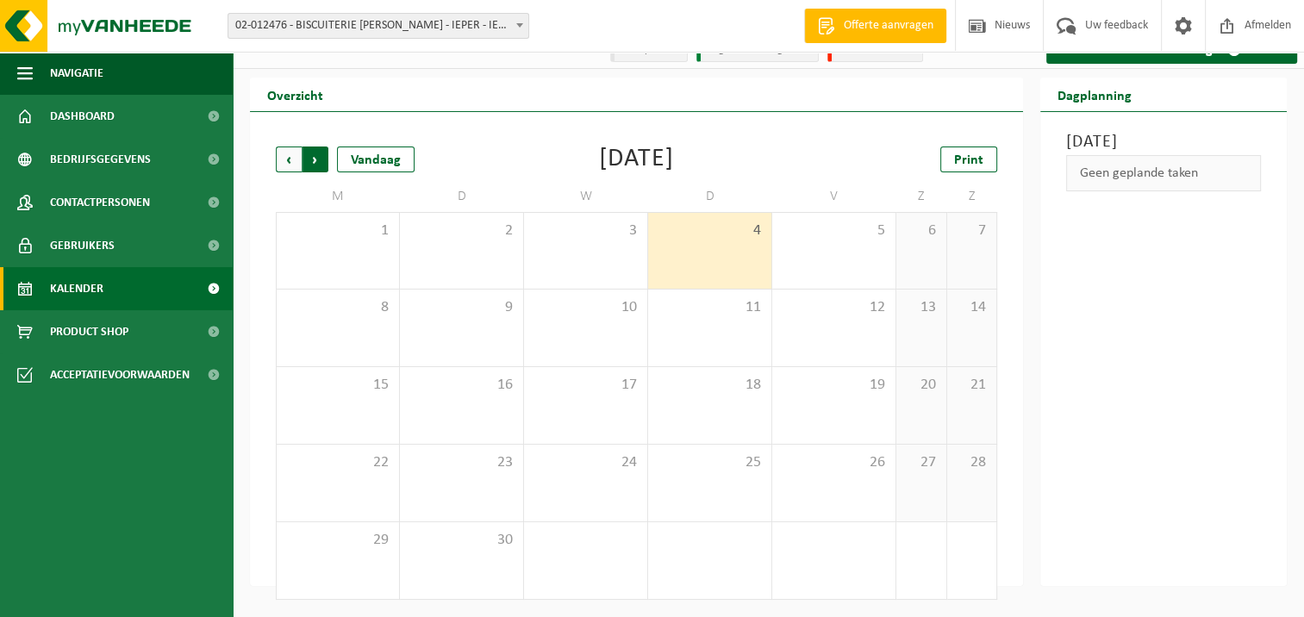
click at [296, 155] on span "Vorige" at bounding box center [289, 159] width 26 height 26
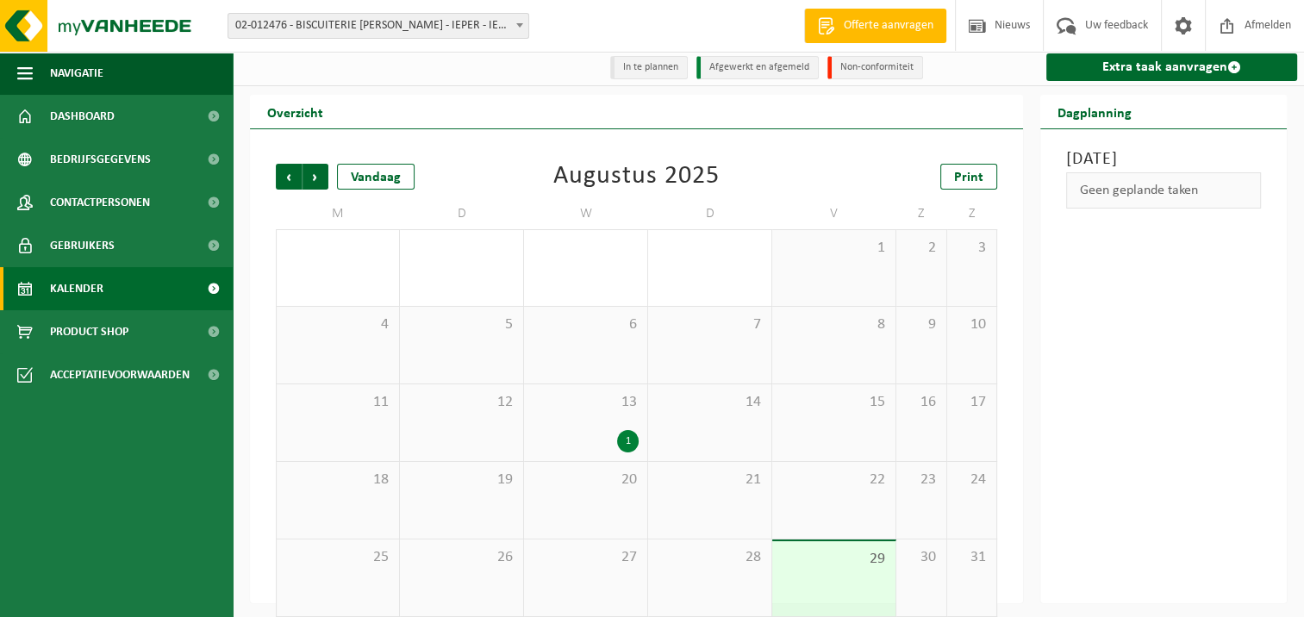
scroll to position [0, 0]
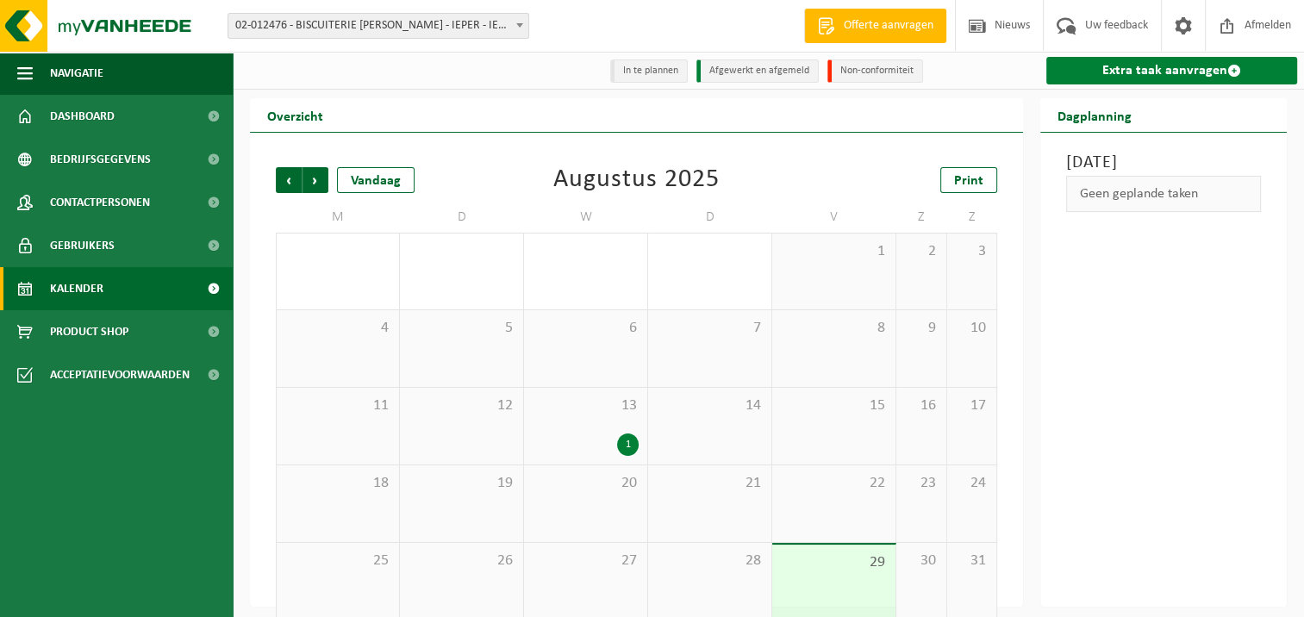
click at [1223, 76] on link "Extra taak aanvragen" at bounding box center [1171, 71] width 251 height 28
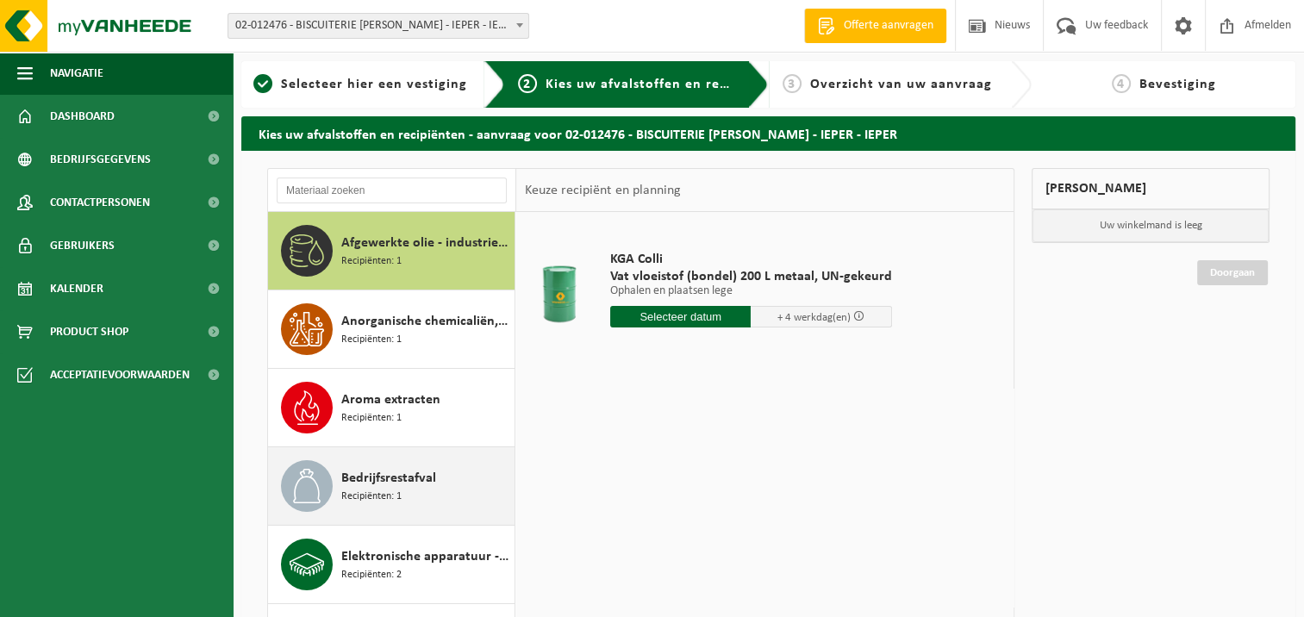
click at [396, 468] on span "Bedrijfsrestafval" at bounding box center [388, 478] width 95 height 21
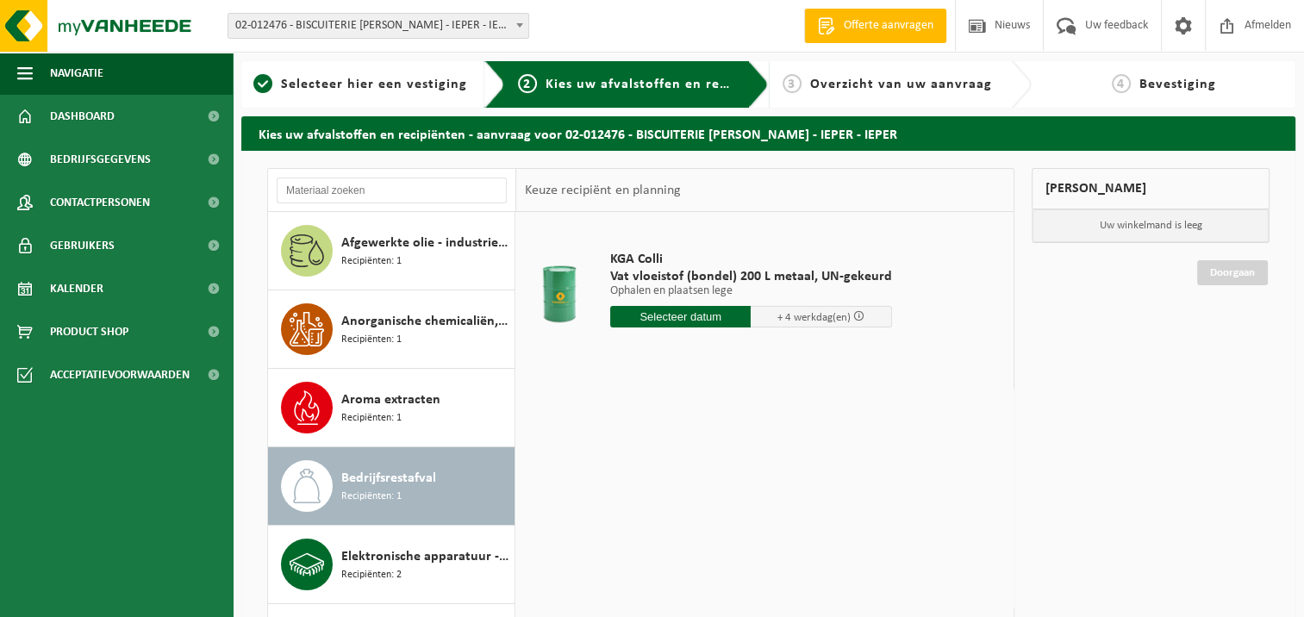
scroll to position [234, 0]
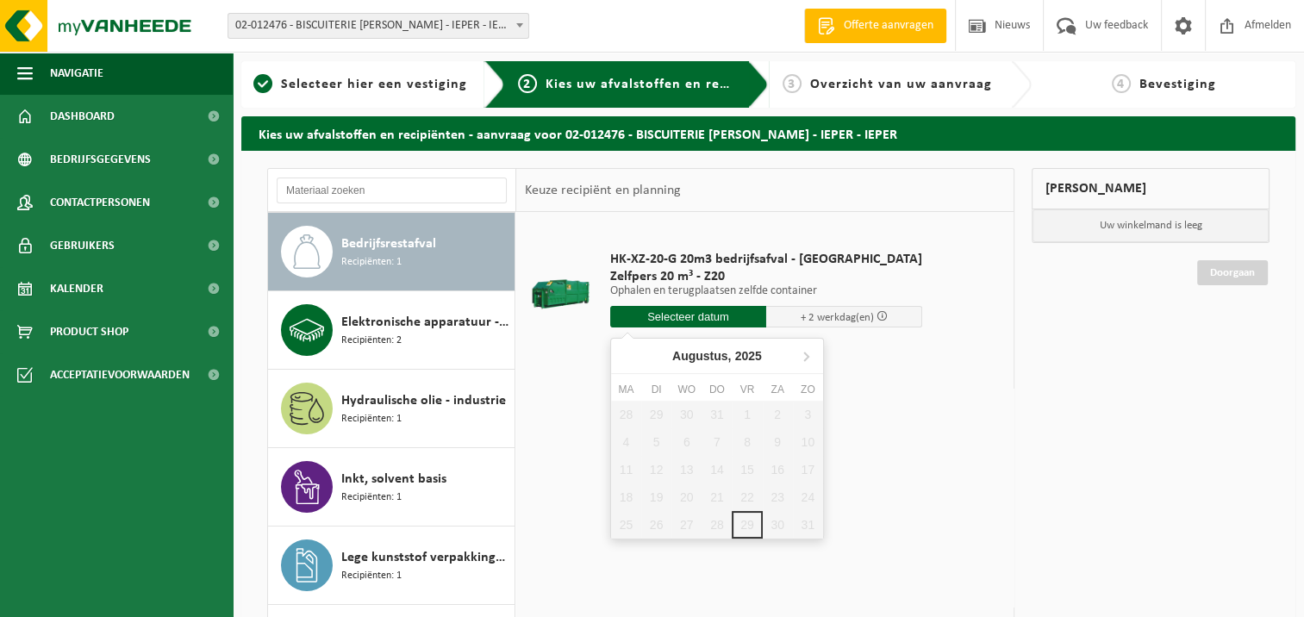
click at [665, 317] on input "text" at bounding box center [688, 317] width 156 height 22
click at [747, 466] on div "28 29 30 31 1 2 3 4 5 6 7 8 9 10 11 12 13 14 15 16 17 18 19 20 21 22 23 24 25 2…" at bounding box center [717, 470] width 212 height 138
click at [805, 354] on icon at bounding box center [806, 356] width 4 height 9
click at [941, 272] on td "HK-XZ-20-G 20m3 bedrijfsafval - Ieper Zelfpers 20 m³ - Z20 Ophalen en terugplaa…" at bounding box center [801, 294] width 408 height 146
drag, startPoint x: 380, startPoint y: 79, endPoint x: 388, endPoint y: 84, distance: 8.9
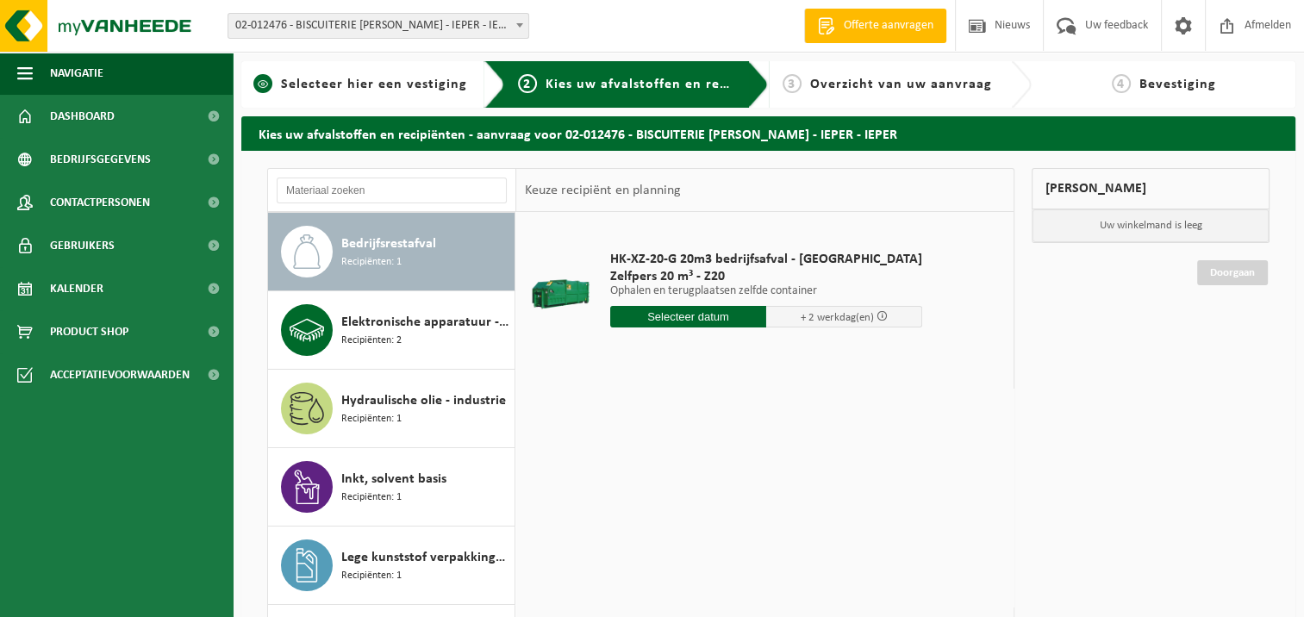
click at [380, 81] on span "Selecteer hier een vestiging" at bounding box center [374, 85] width 186 height 14
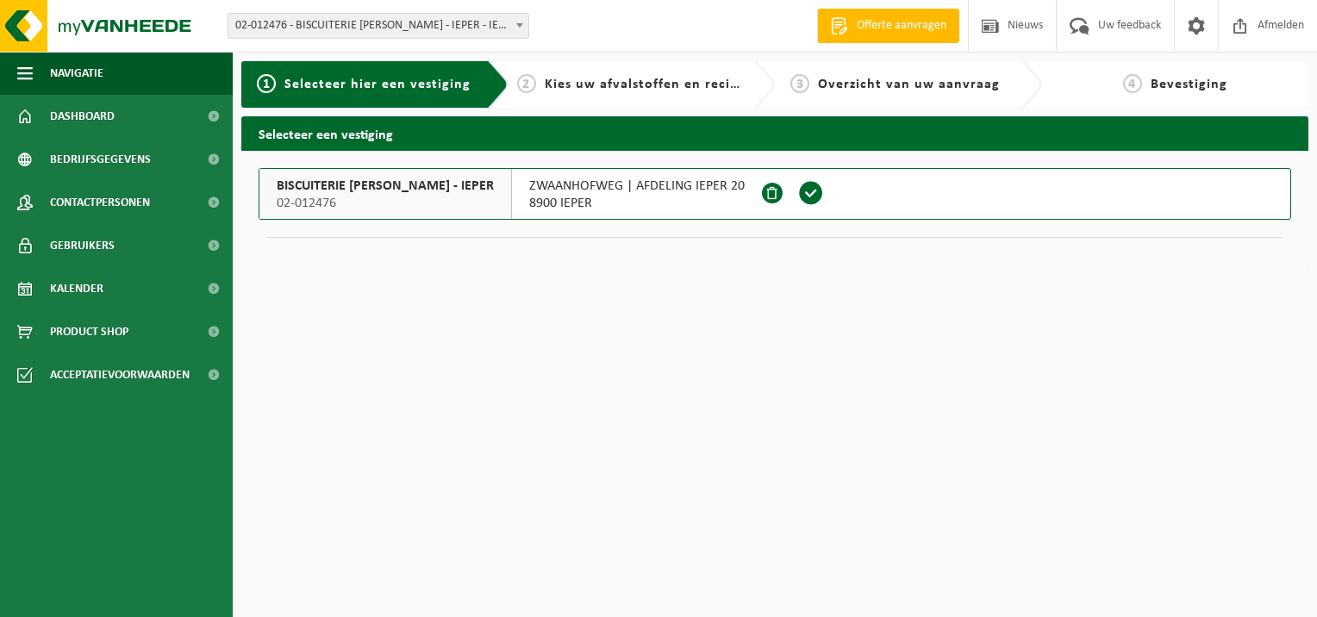
click at [824, 196] on span at bounding box center [811, 193] width 26 height 26
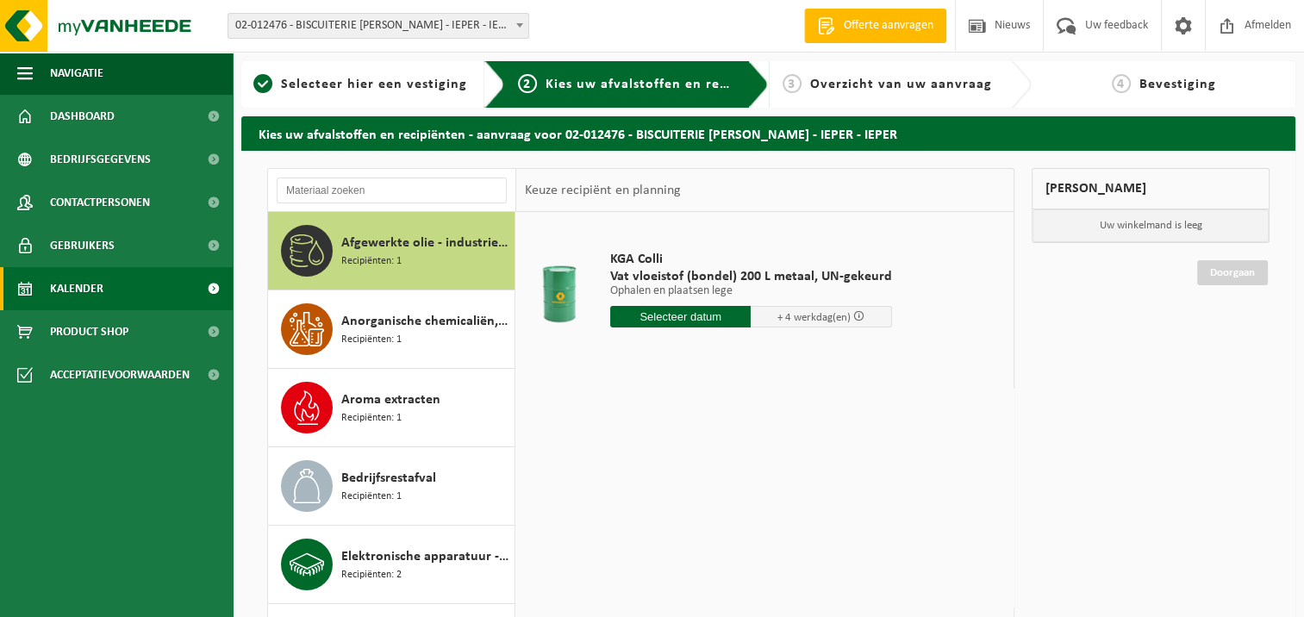
click at [122, 272] on link "Kalender" at bounding box center [116, 288] width 233 height 43
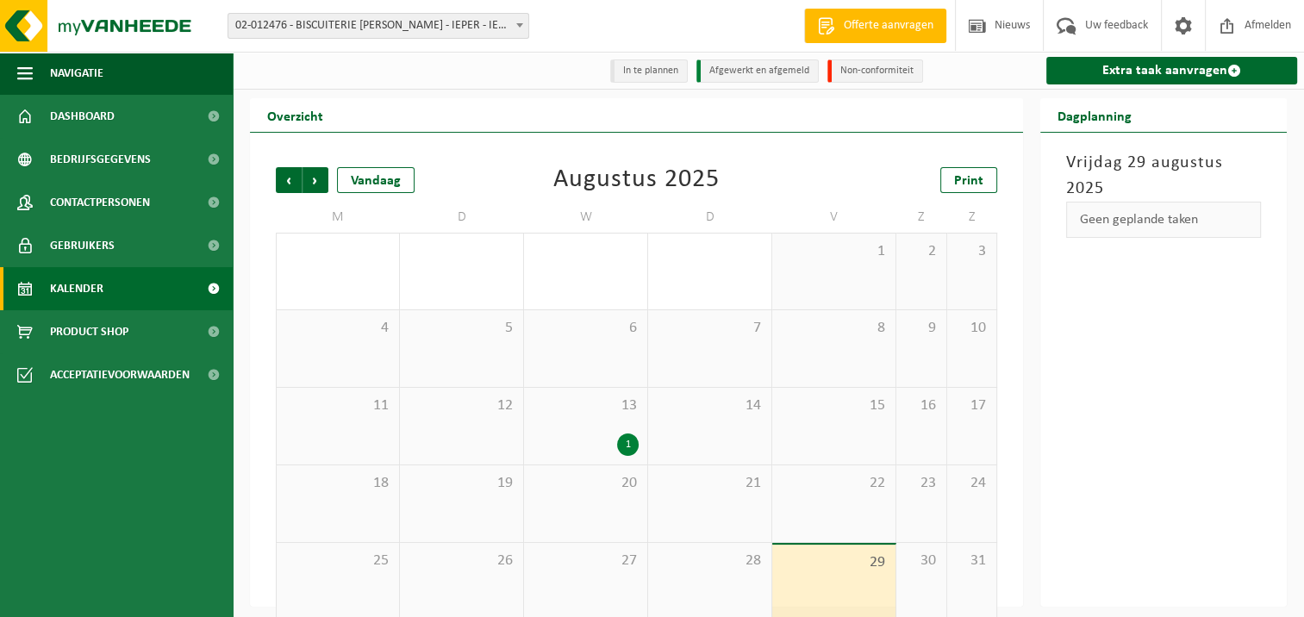
scroll to position [22, 0]
